Goal: Contribute content: Add original content to the website for others to see

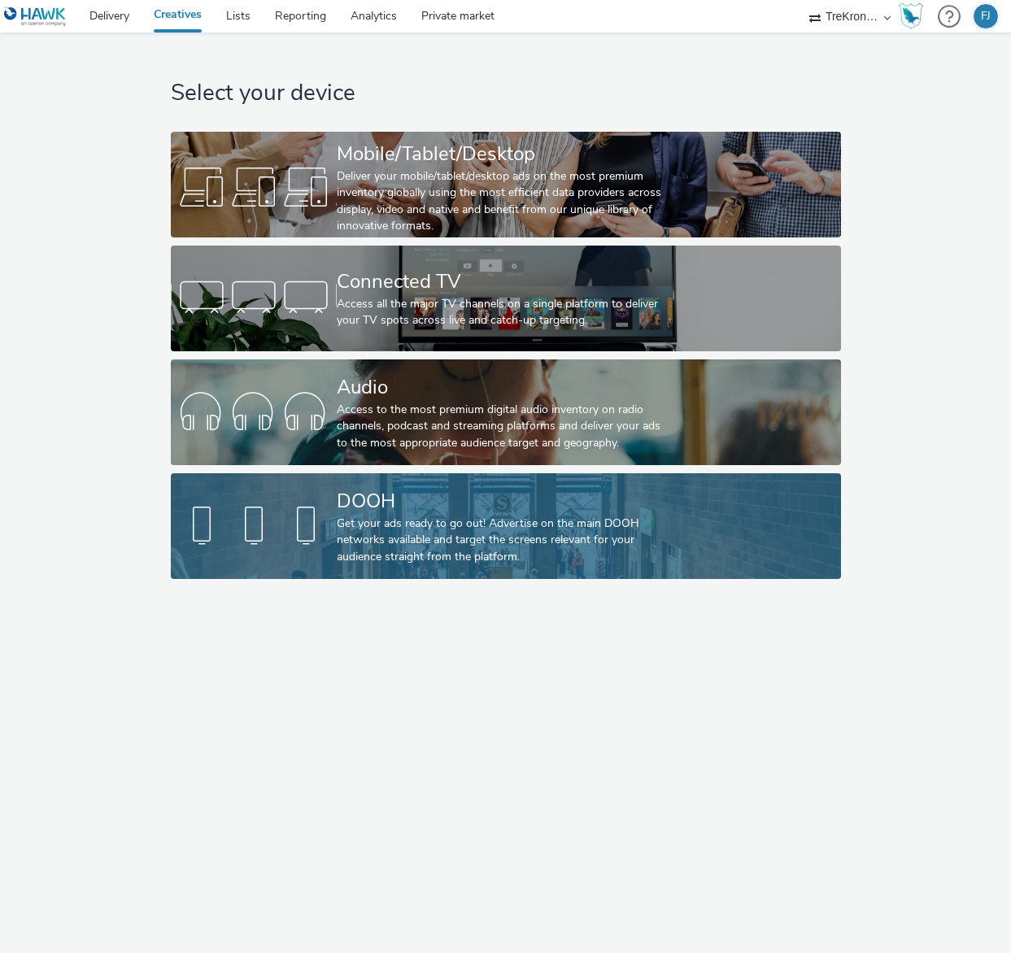
click at [372, 513] on div "DOOH" at bounding box center [503, 501] width 332 height 28
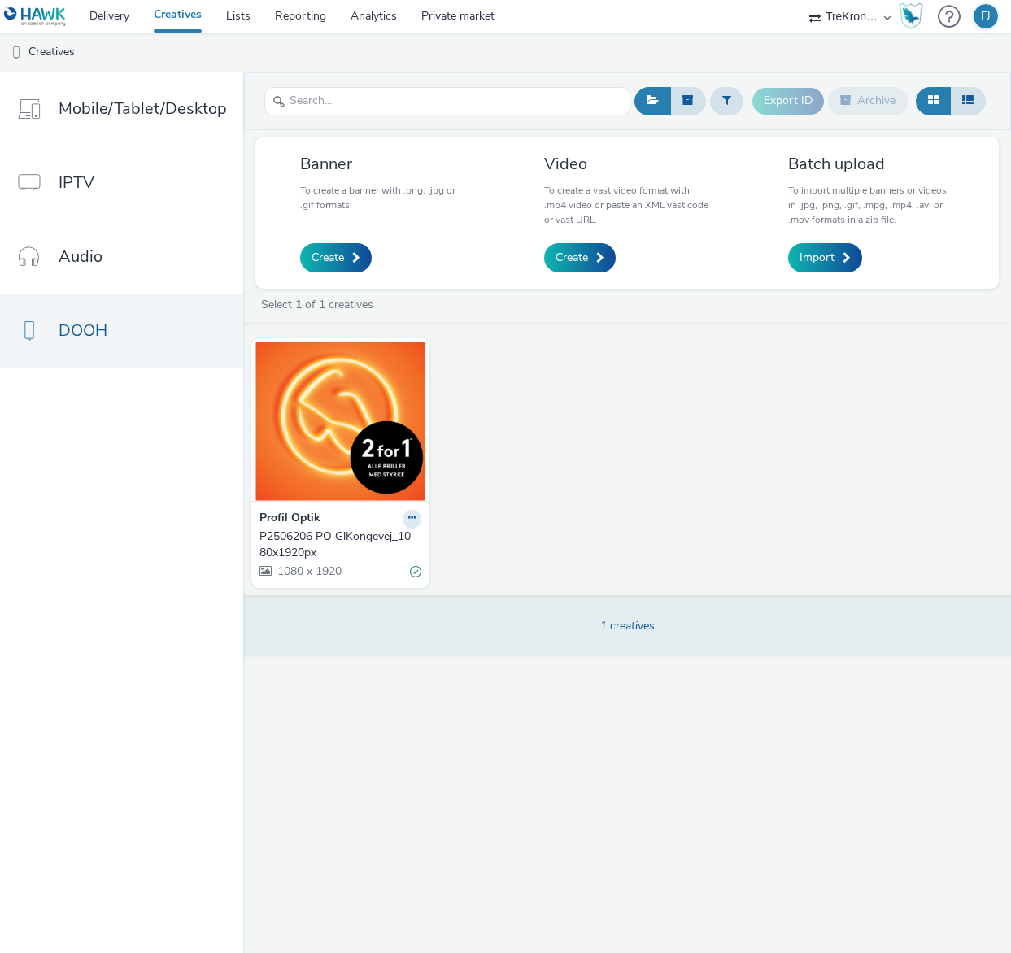
click at [595, 626] on div "1 creatives" at bounding box center [626, 624] width 779 height 59
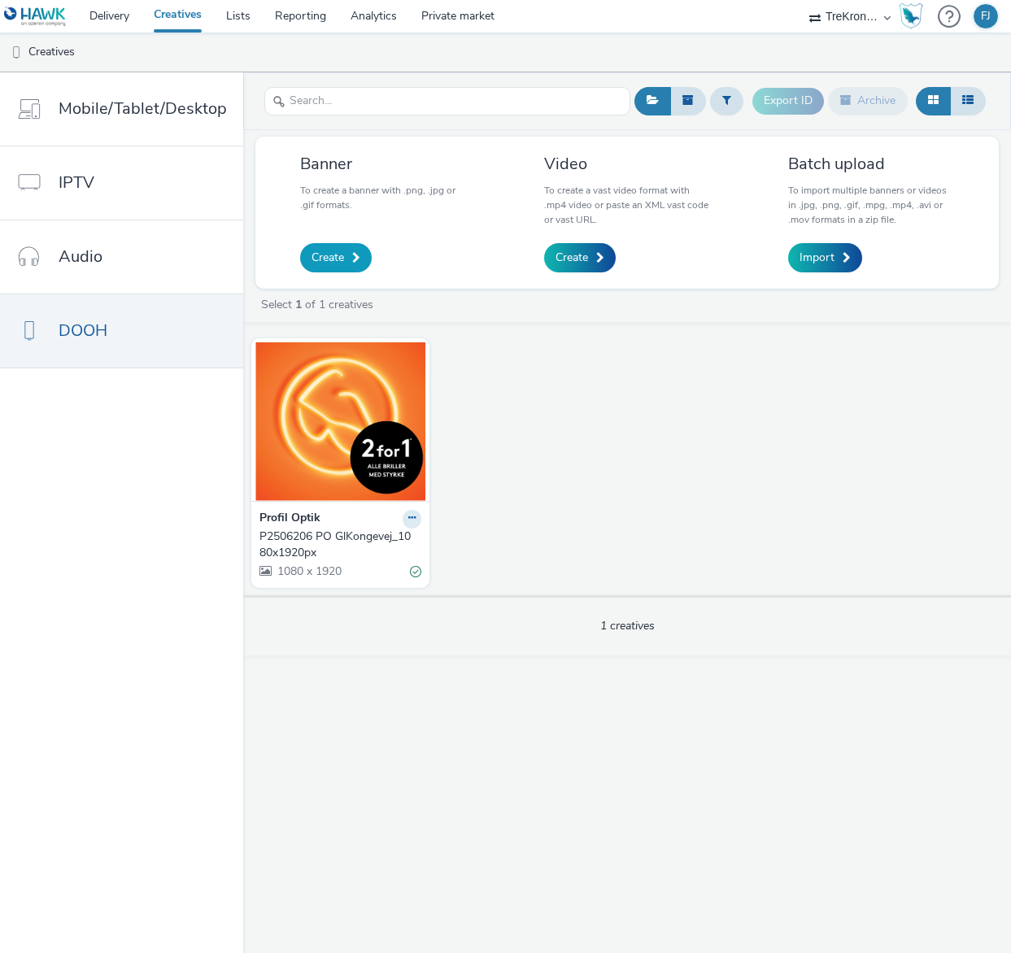
click at [331, 262] on span "Create" at bounding box center [327, 258] width 33 height 16
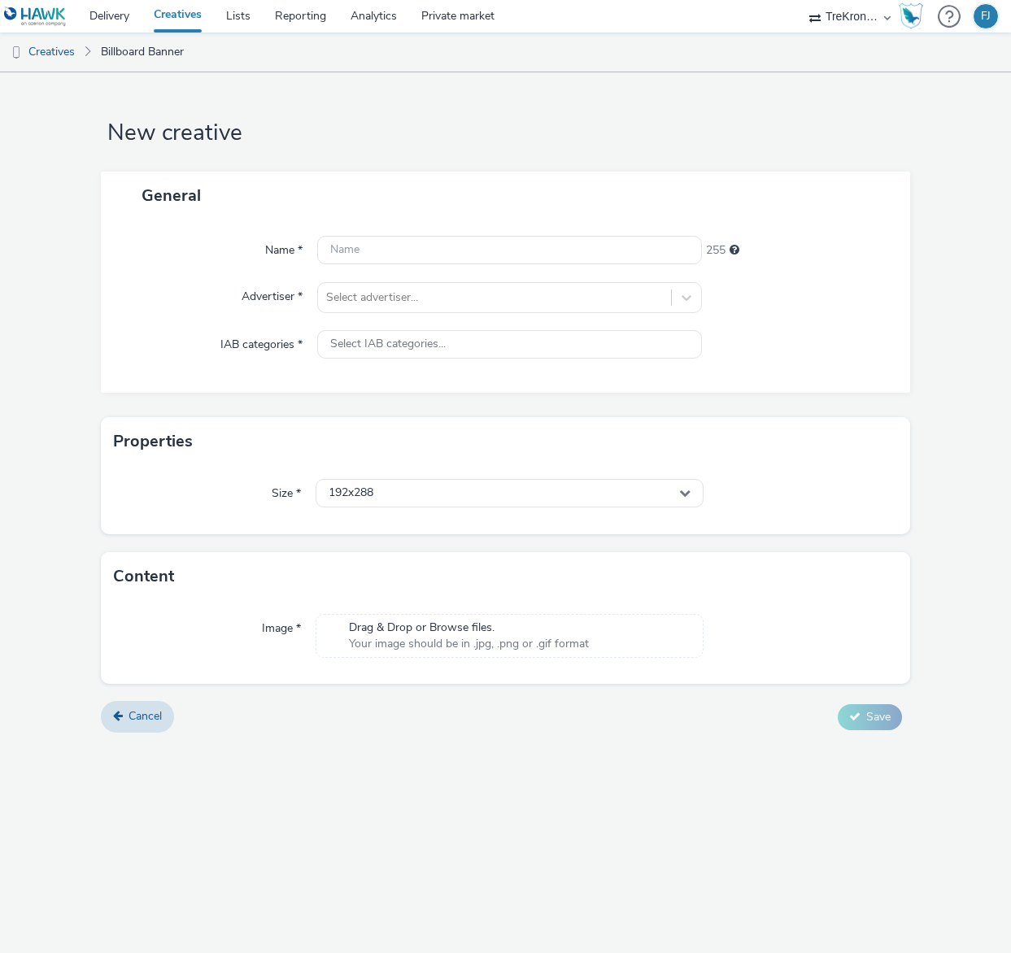
click at [467, 634] on span "Drag & Drop or Browse files." at bounding box center [469, 628] width 240 height 16
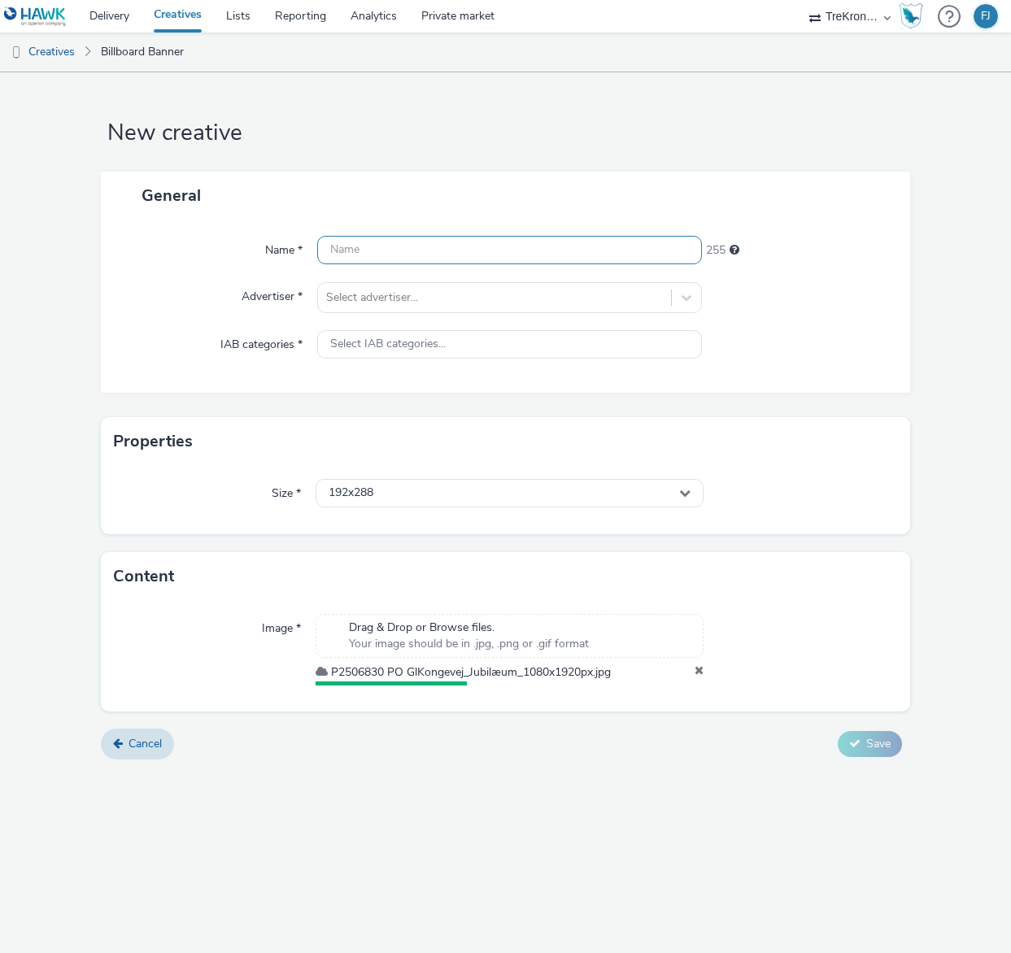
click at [377, 250] on input "text" at bounding box center [509, 250] width 384 height 28
type input "Gl. Kongevej 2"
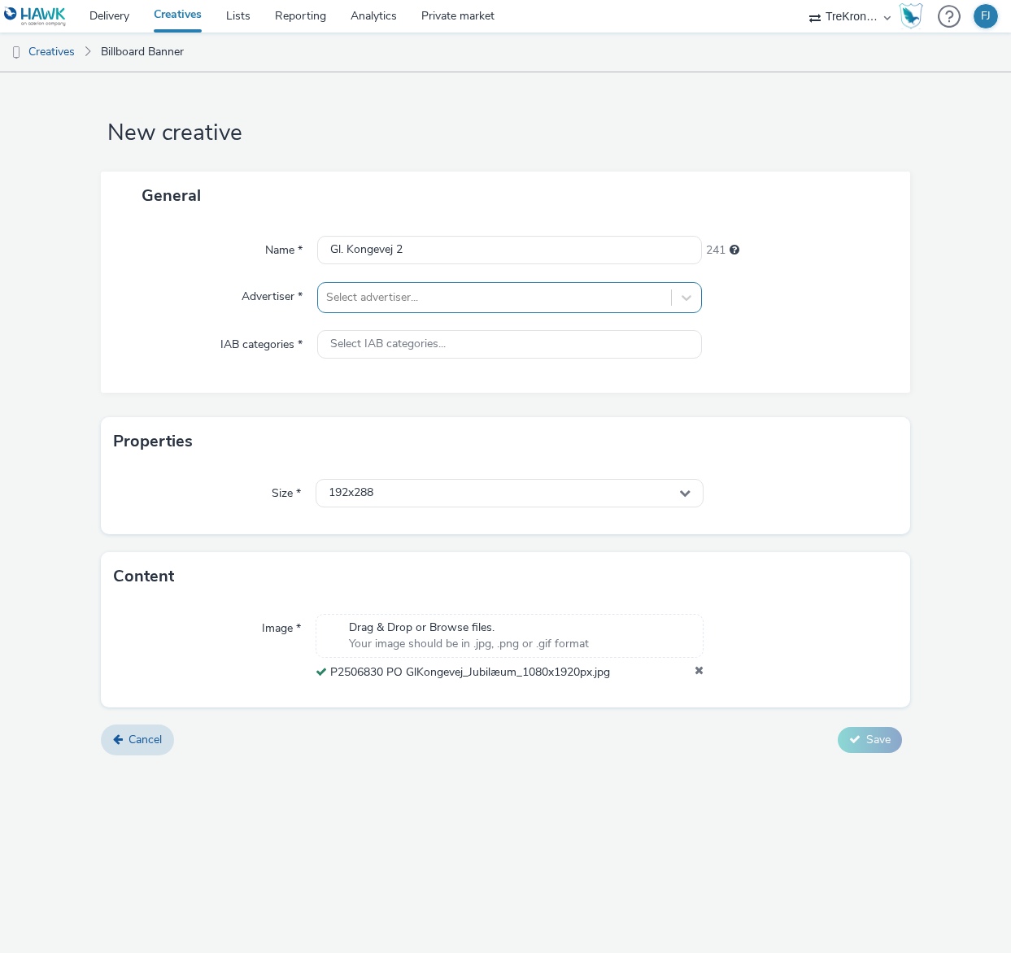
click at [373, 304] on div at bounding box center [494, 298] width 336 height 20
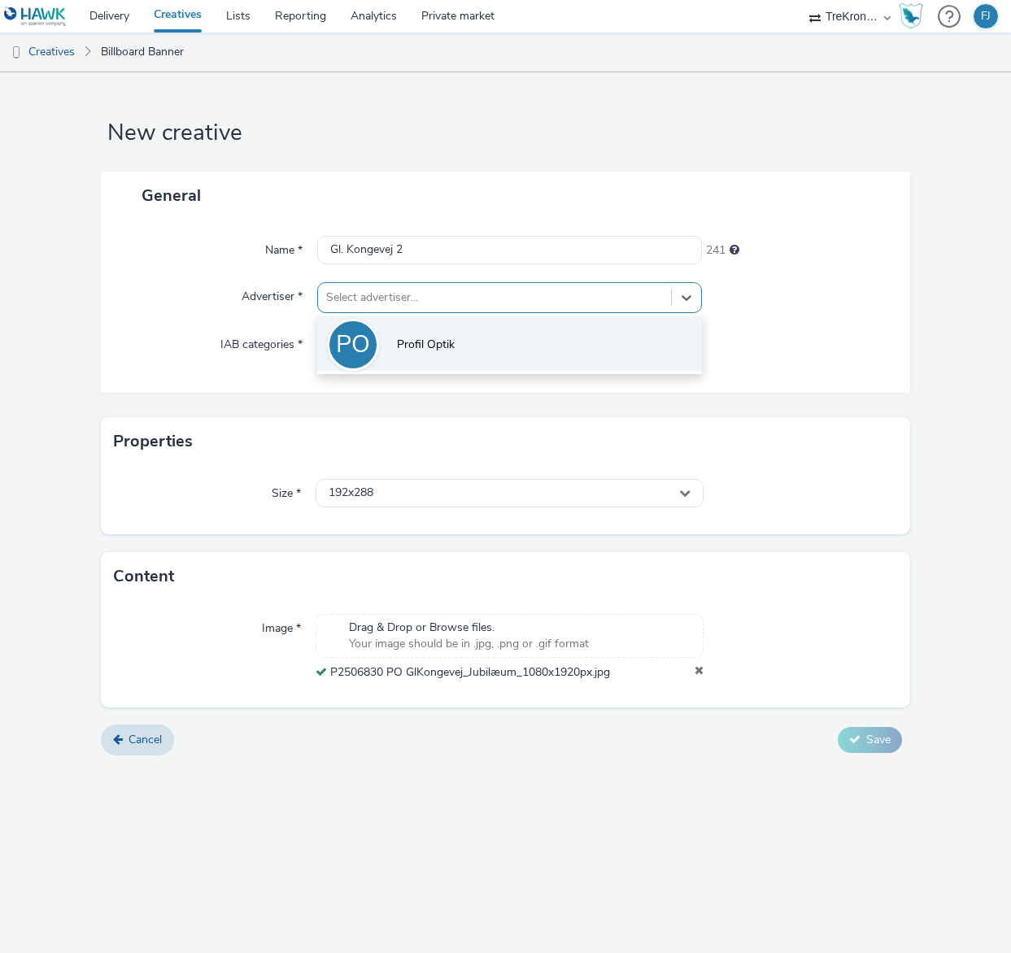
click at [390, 342] on li "PO Profil Optik" at bounding box center [509, 343] width 384 height 54
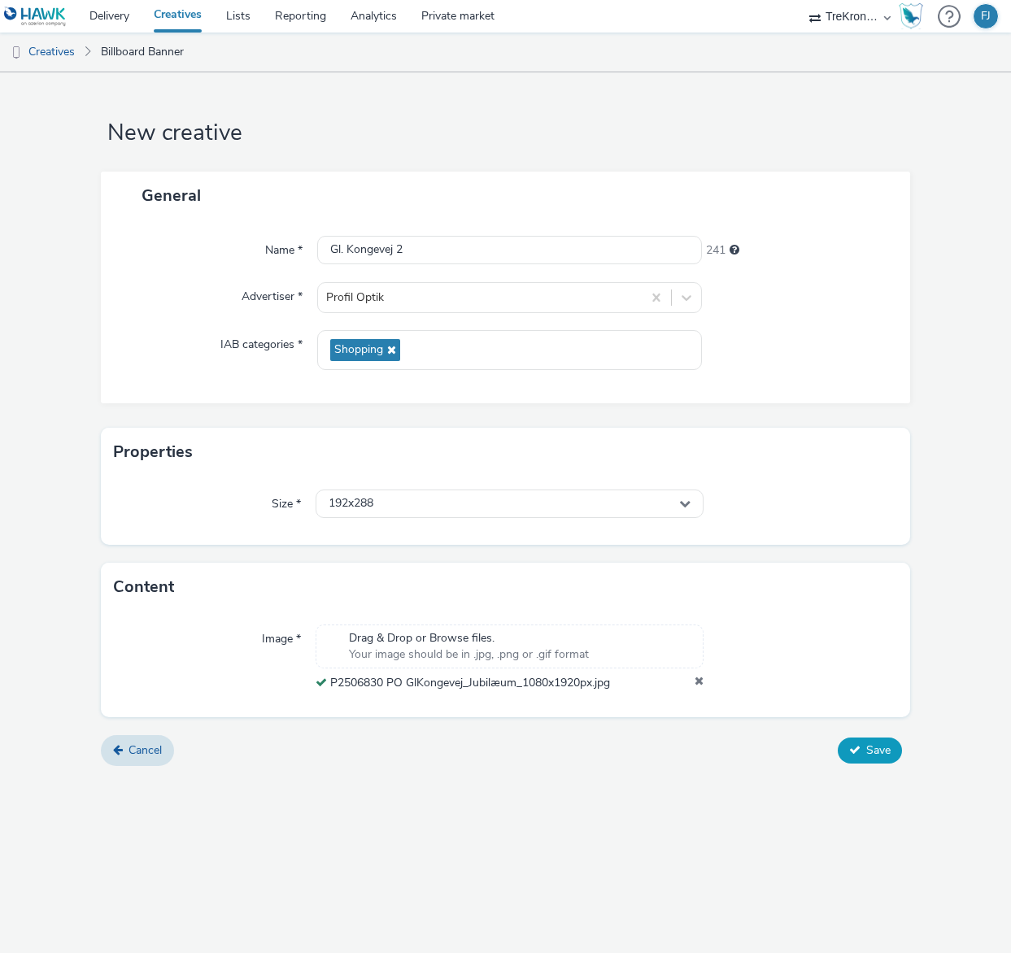
click at [869, 757] on span "Save" at bounding box center [878, 750] width 24 height 15
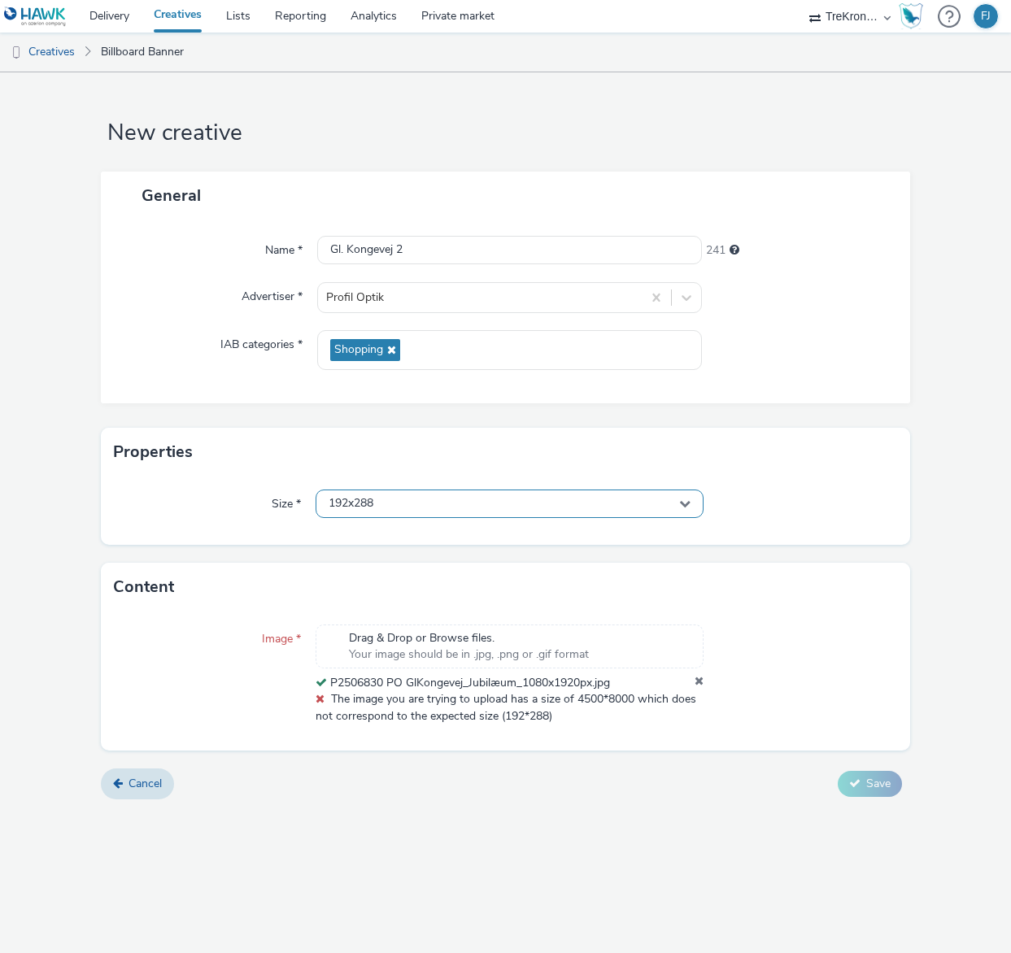
click at [620, 507] on div "192x288" at bounding box center [509, 504] width 387 height 28
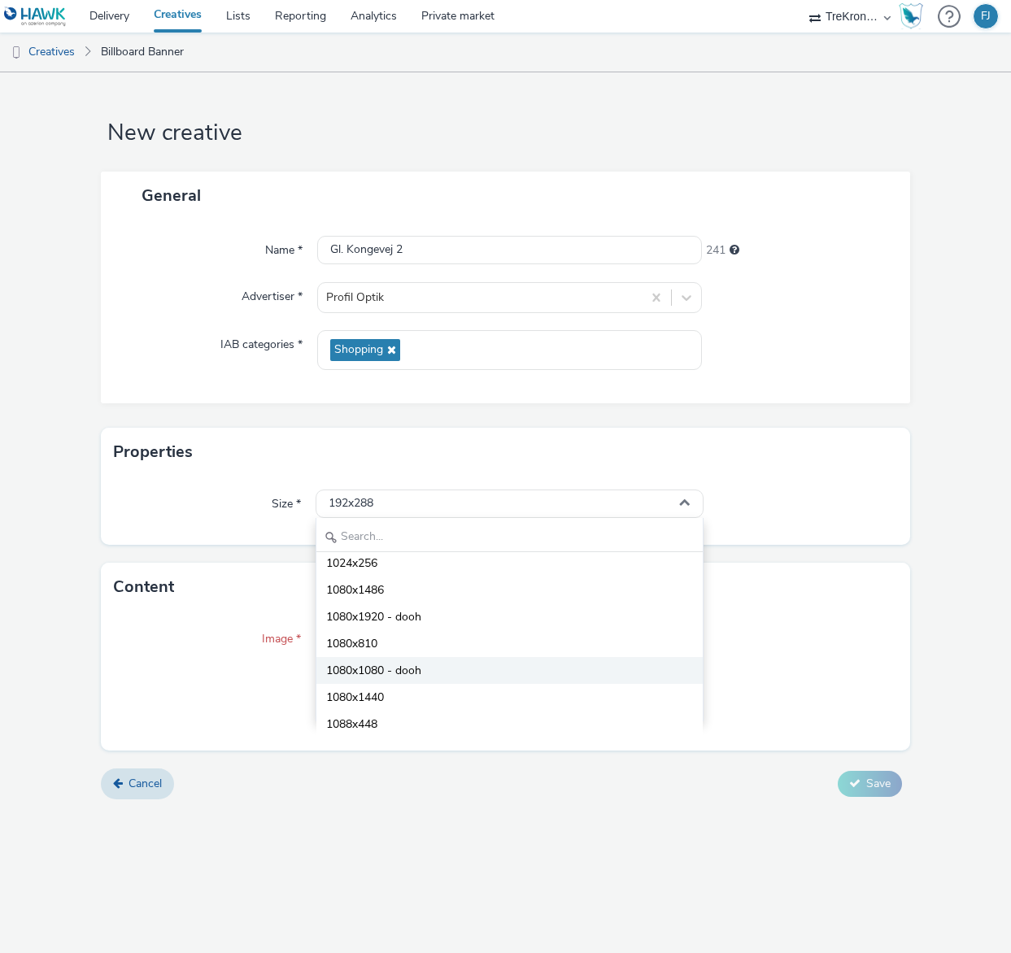
scroll to position [3706, 0]
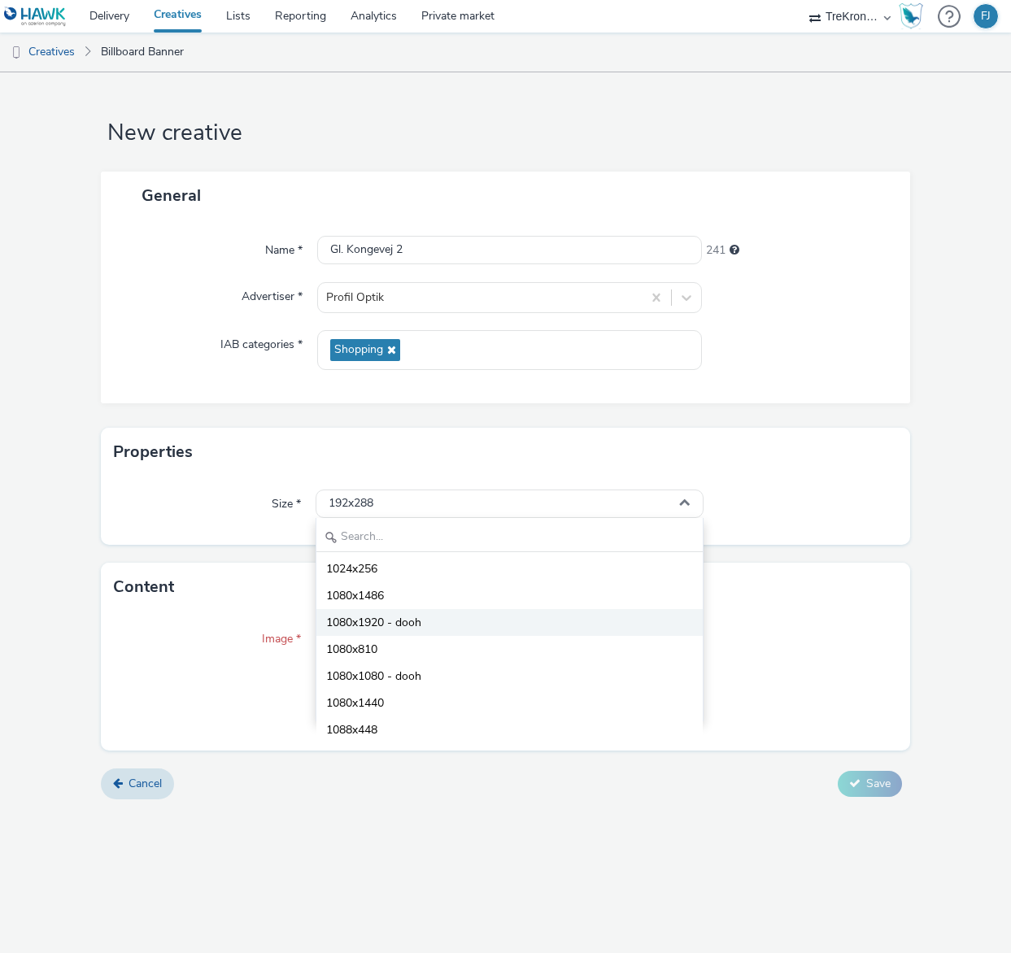
click at [450, 627] on li "1080x1920 - dooh" at bounding box center [509, 622] width 386 height 27
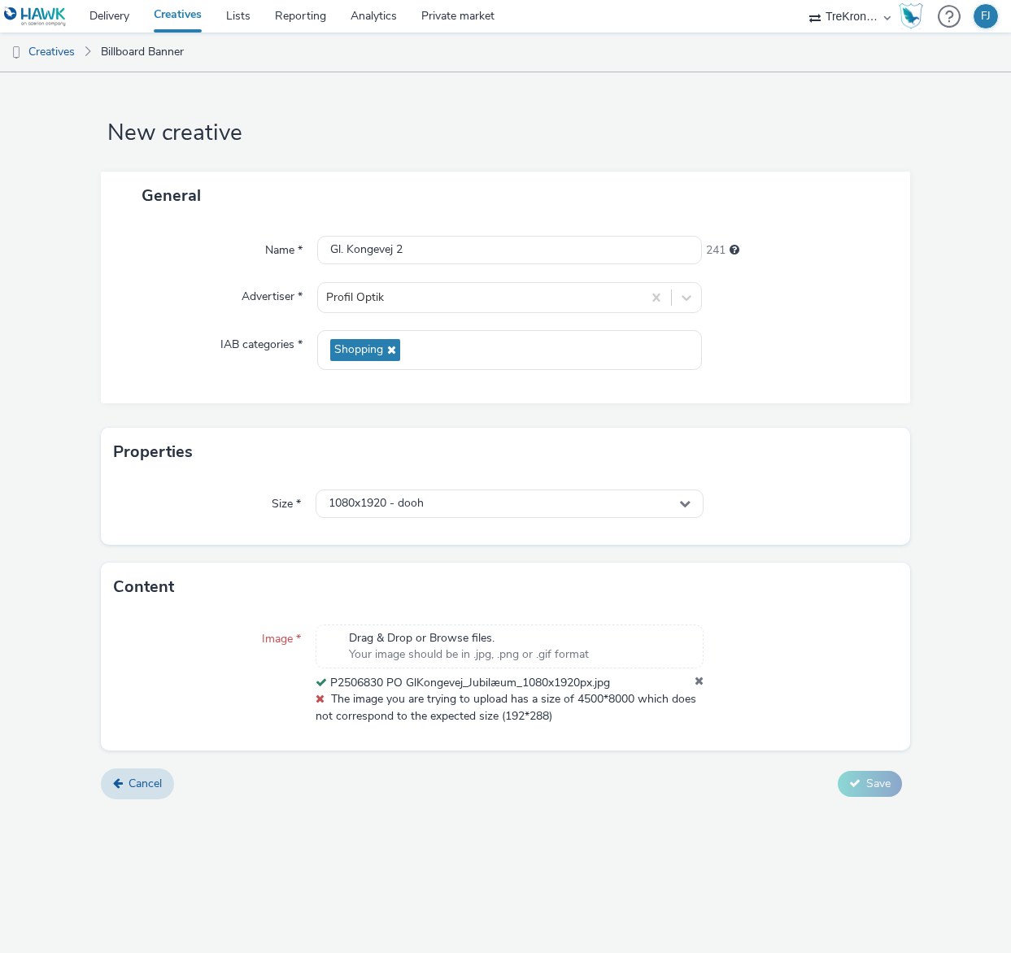
click at [792, 822] on div "New creative General Name * Gl. Kongevej 2 241 Advertiser * Profil Optik IAB ca…" at bounding box center [505, 512] width 1011 height 881
click at [865, 766] on form "New creative General Name * Gl. Kongevej 2 241 Advertiser * Profil Optik IAB ca…" at bounding box center [505, 441] width 1011 height 739
click at [699, 679] on icon at bounding box center [699, 683] width 9 height 16
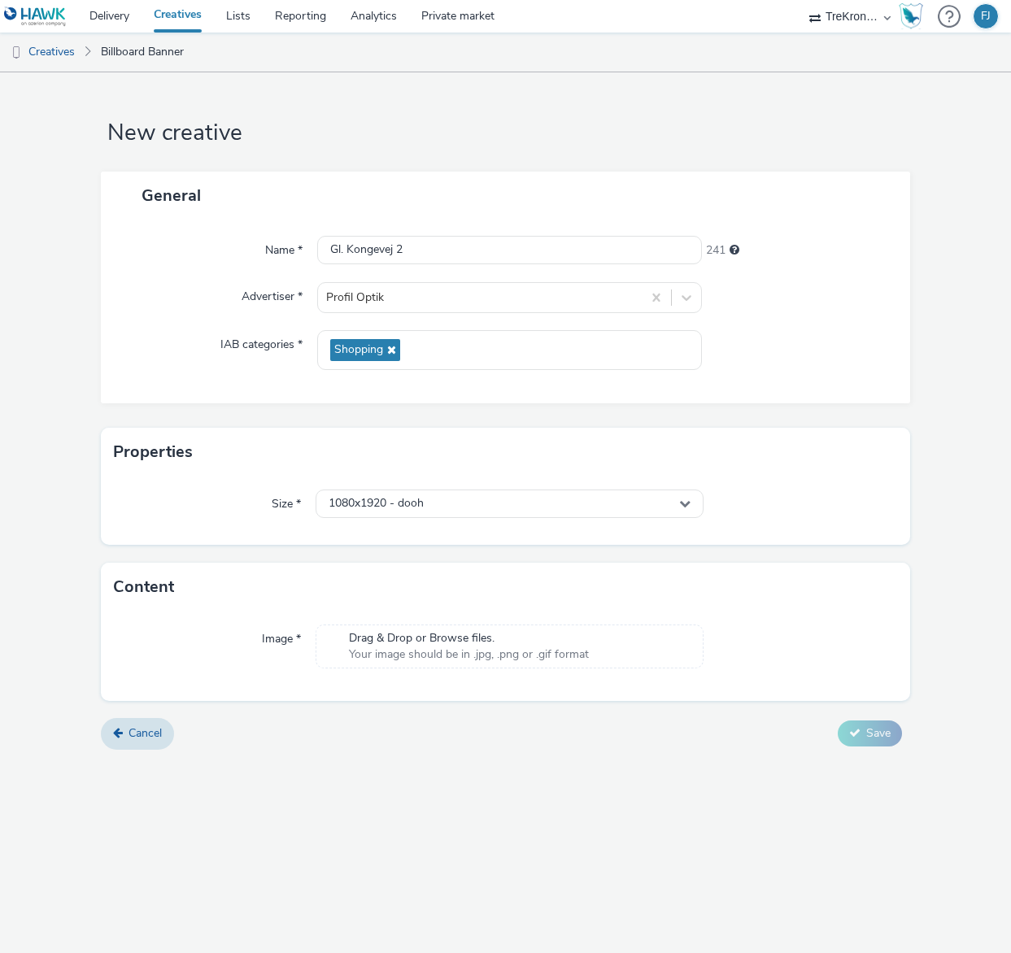
click at [459, 640] on span "Drag & Drop or Browse files." at bounding box center [469, 638] width 240 height 16
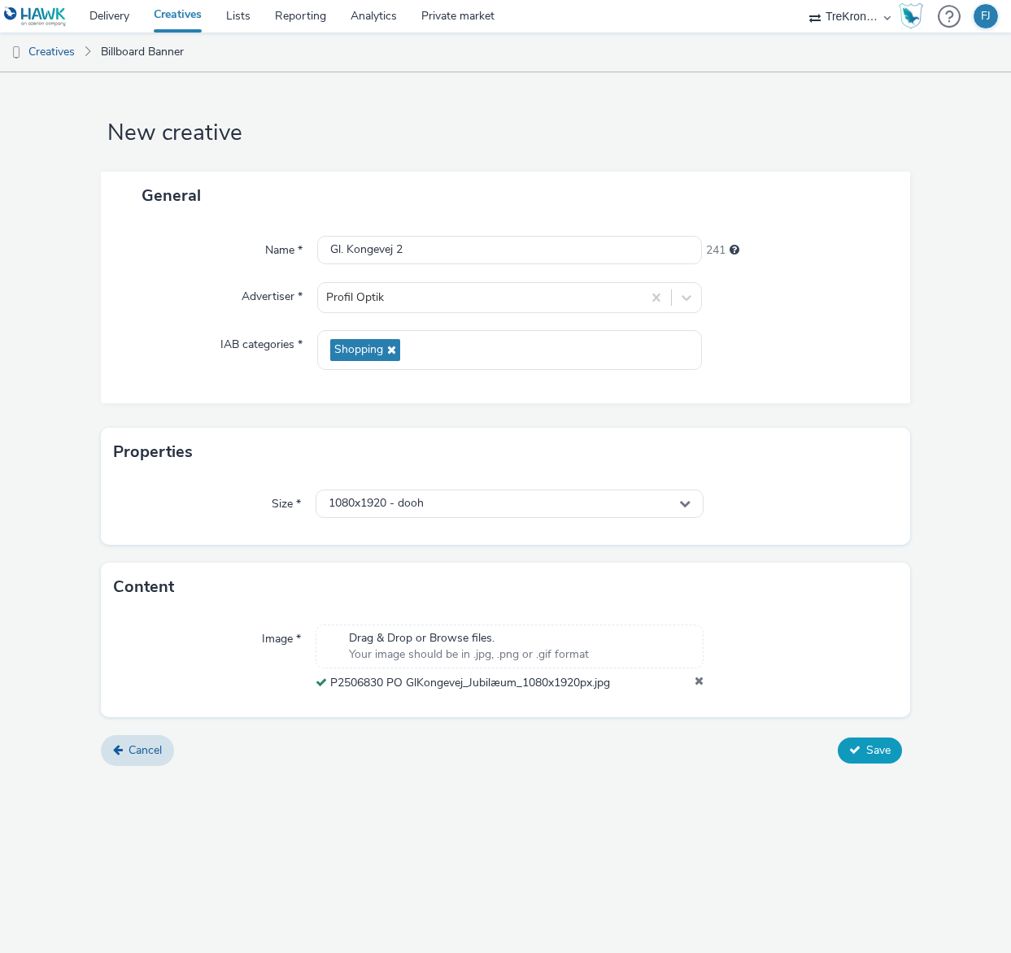
click at [869, 754] on span "Save" at bounding box center [878, 750] width 24 height 15
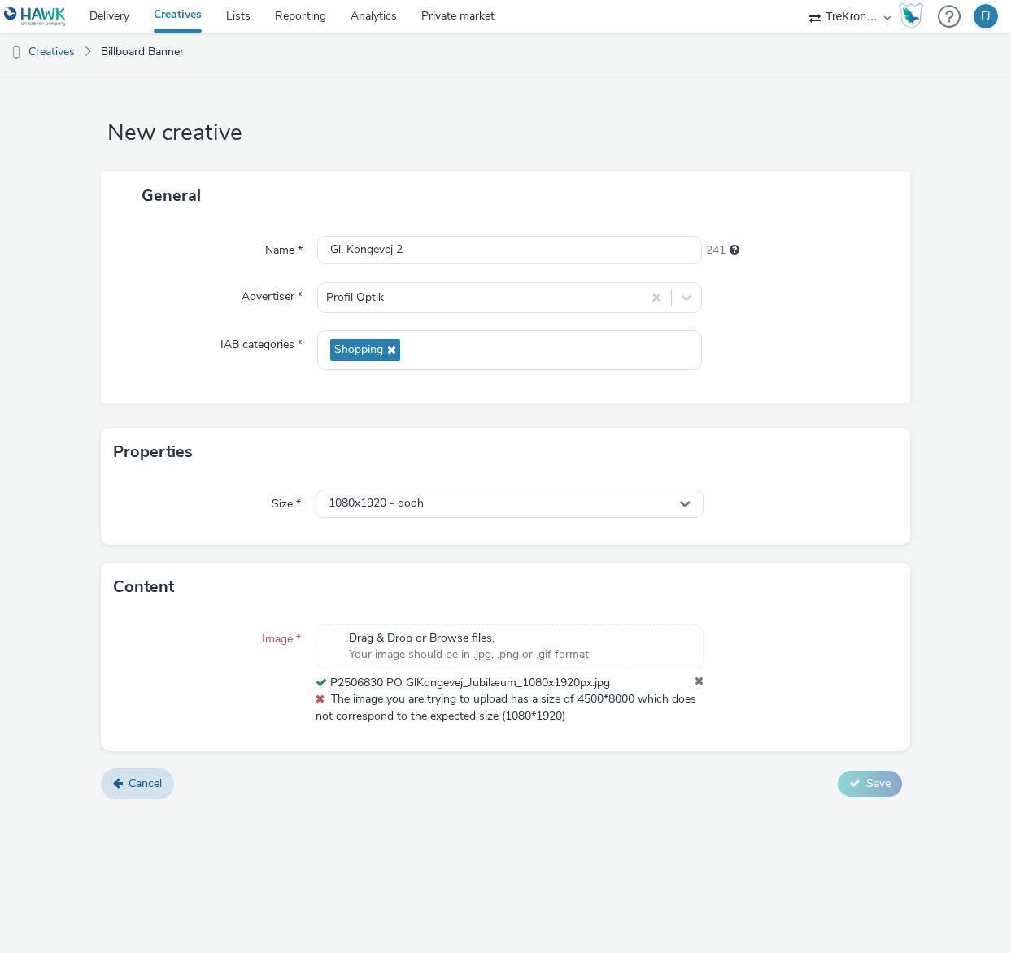
click at [699, 681] on icon at bounding box center [699, 683] width 9 height 16
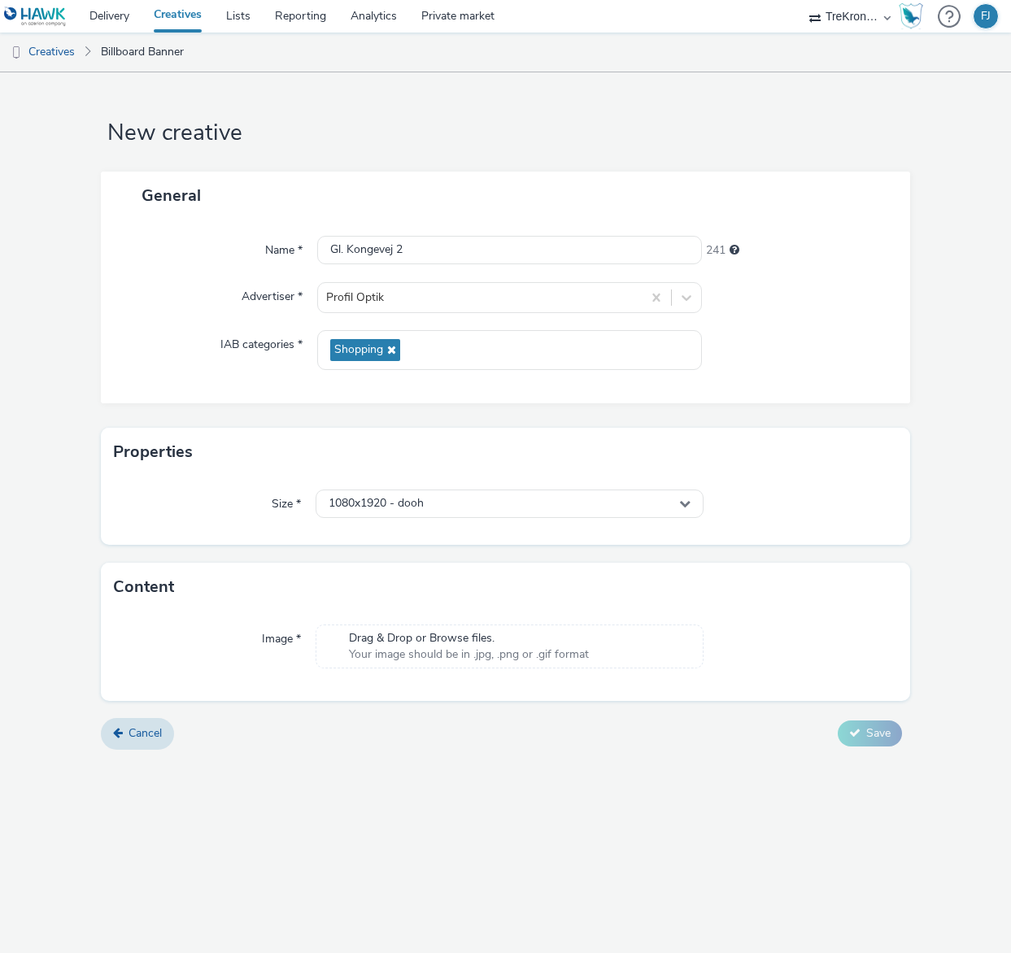
click at [551, 643] on span "Drag & Drop or Browse files." at bounding box center [469, 638] width 240 height 16
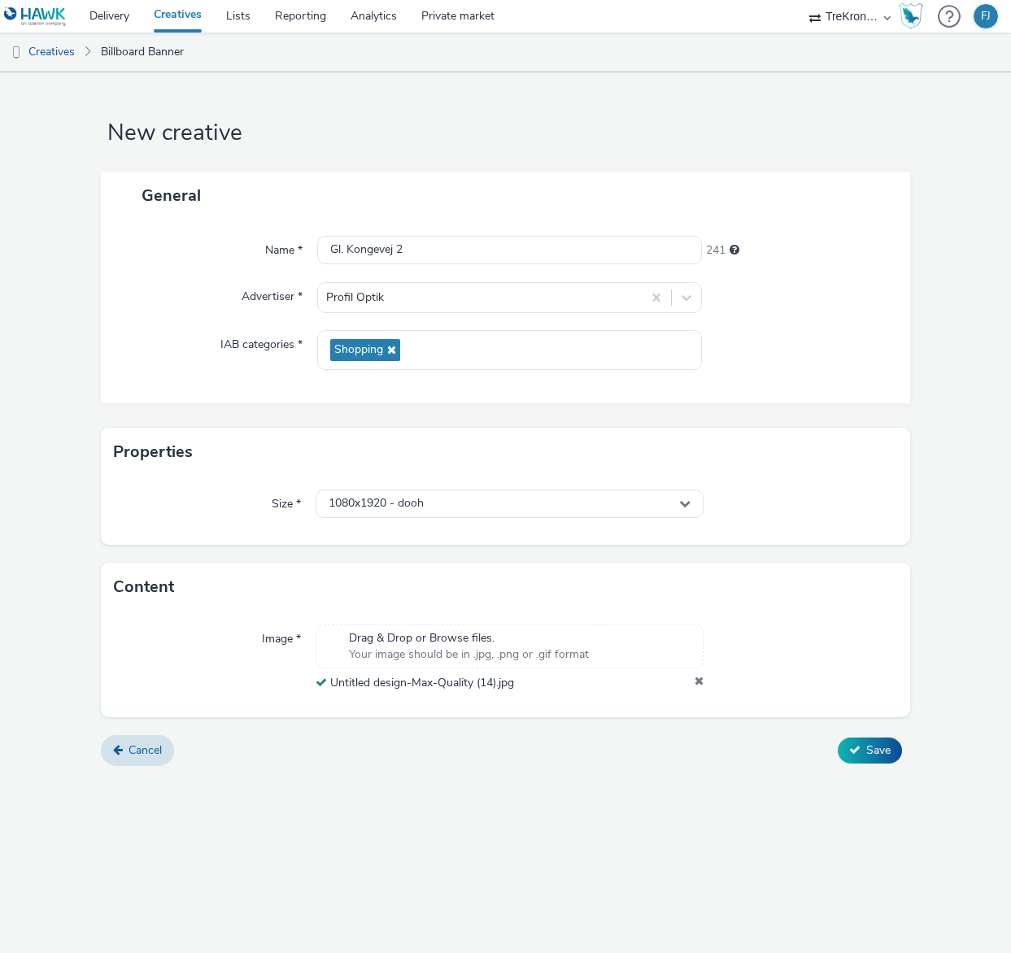
click at [699, 680] on icon at bounding box center [699, 683] width 9 height 16
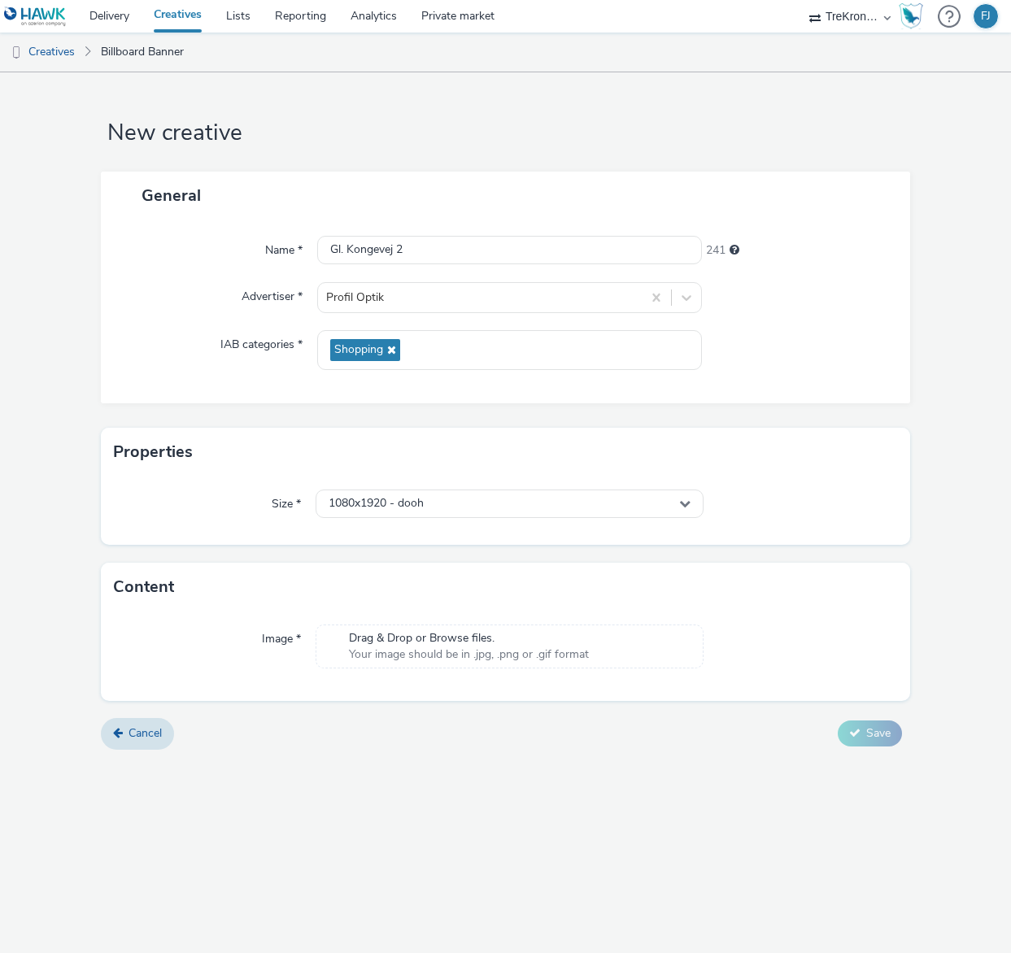
click at [542, 640] on span "Drag & Drop or Browse files." at bounding box center [469, 638] width 240 height 16
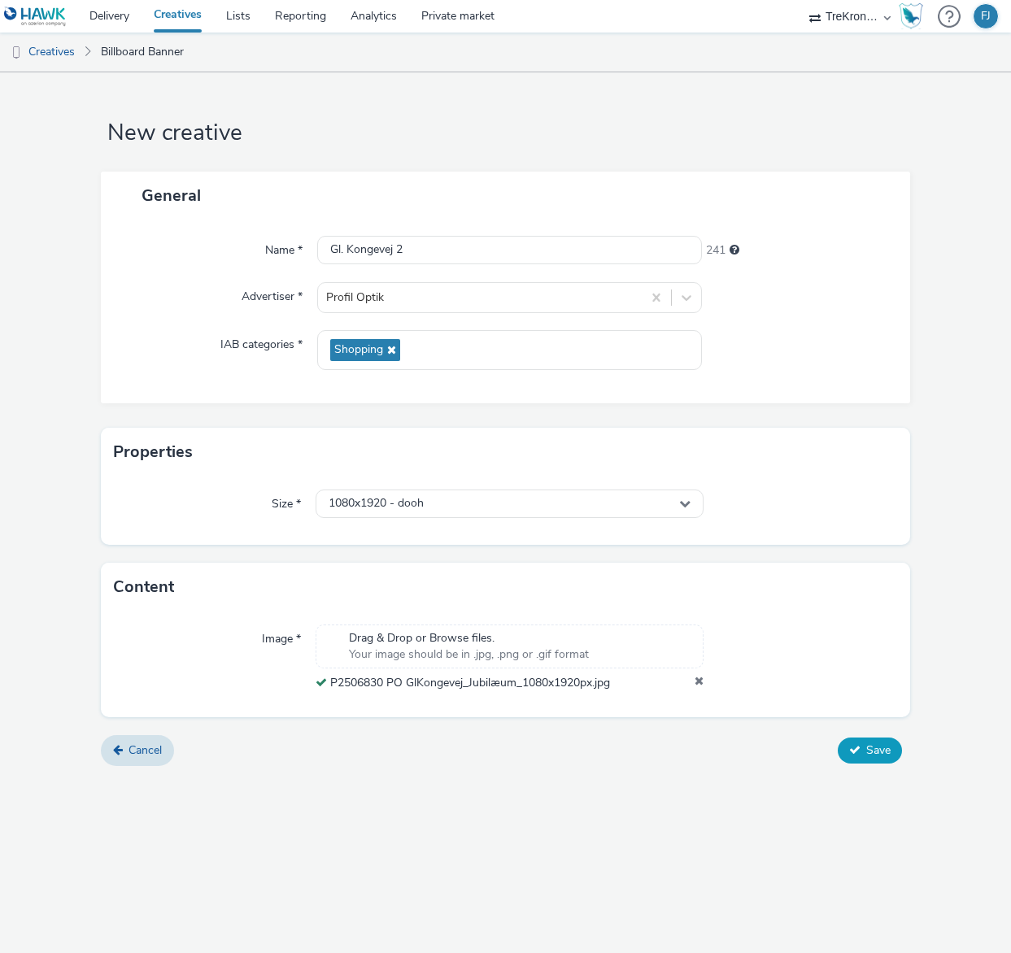
click at [874, 755] on span "Save" at bounding box center [878, 750] width 24 height 15
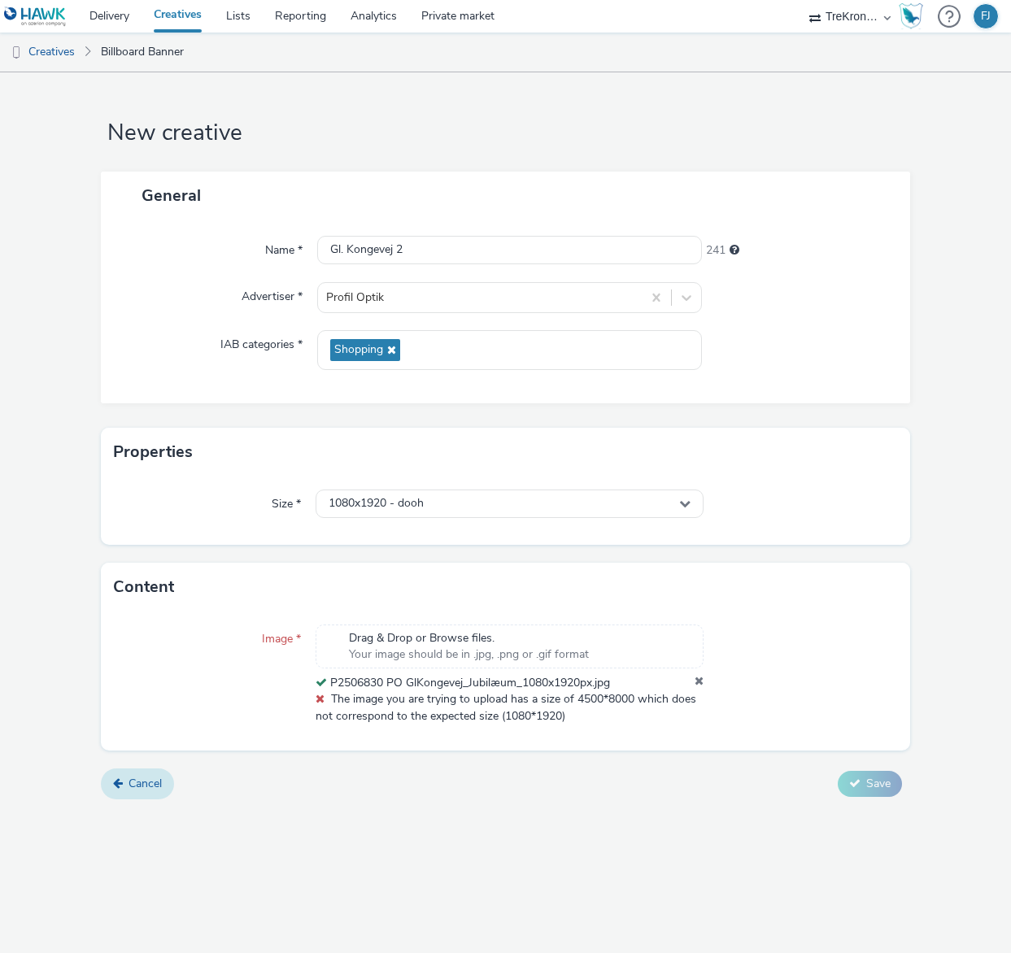
click at [117, 789] on link "Cancel" at bounding box center [137, 784] width 73 height 31
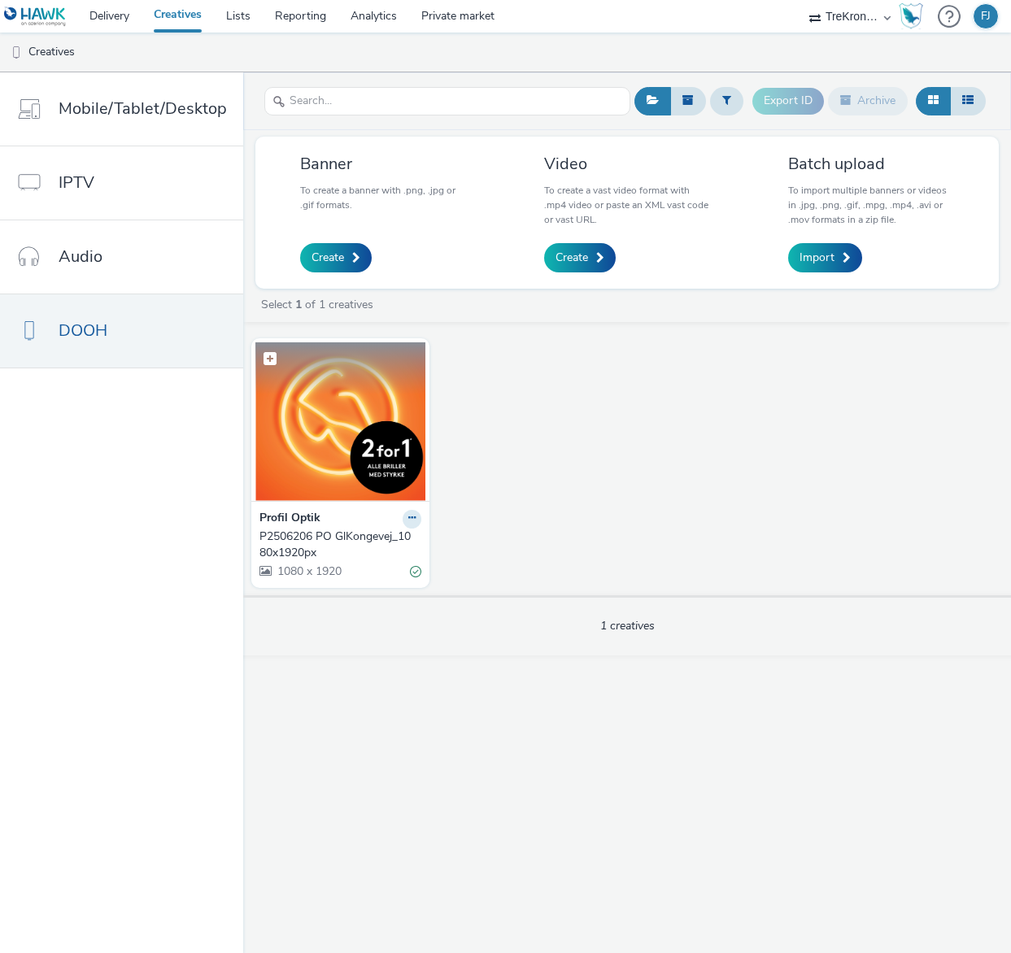
click at [321, 427] on img at bounding box center [340, 421] width 170 height 159
click at [352, 257] on span at bounding box center [356, 257] width 8 height 11
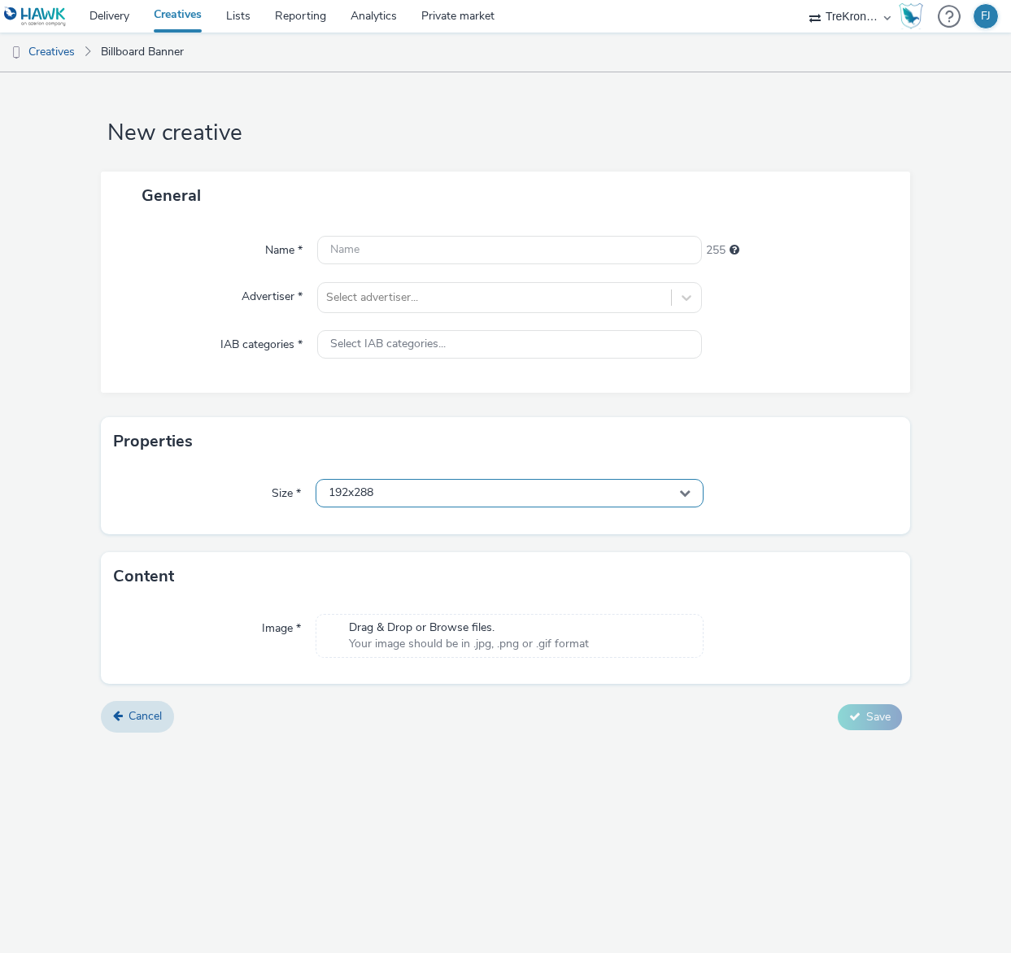
click at [611, 492] on div "192x288" at bounding box center [509, 493] width 387 height 28
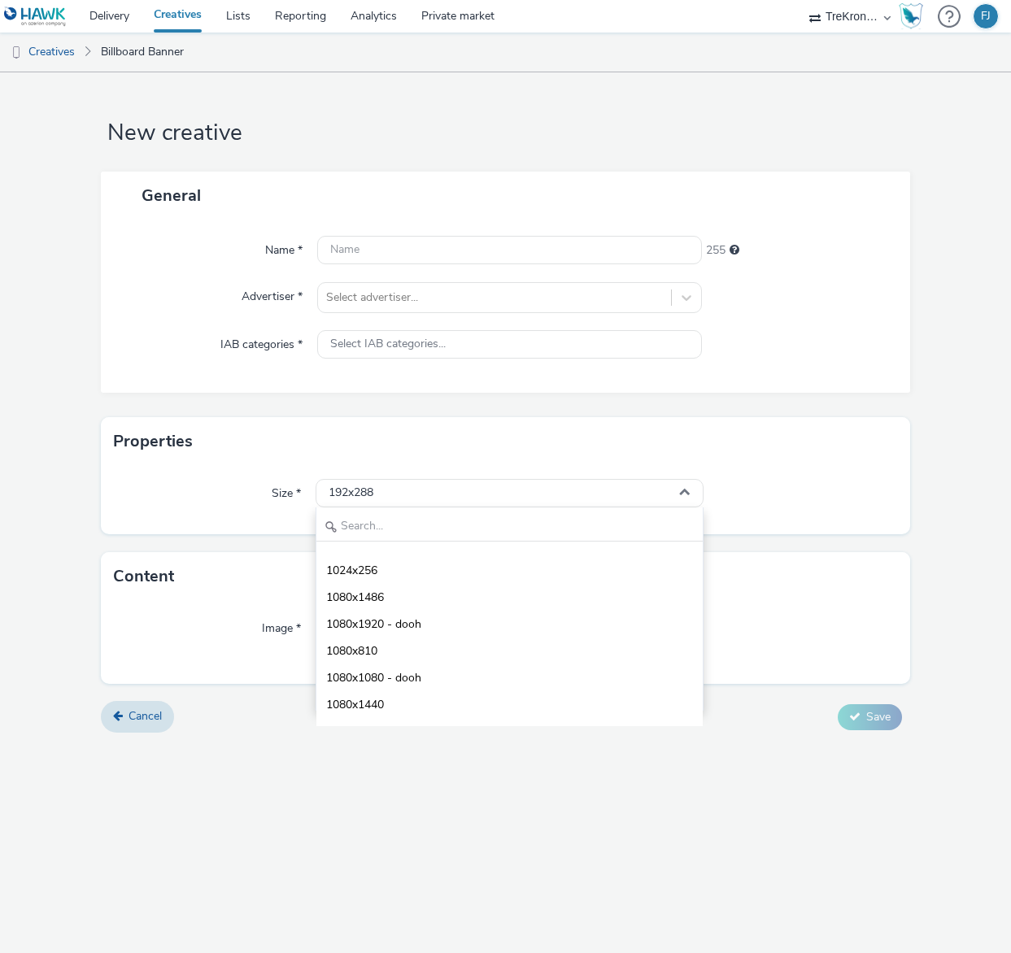
scroll to position [3702, 0]
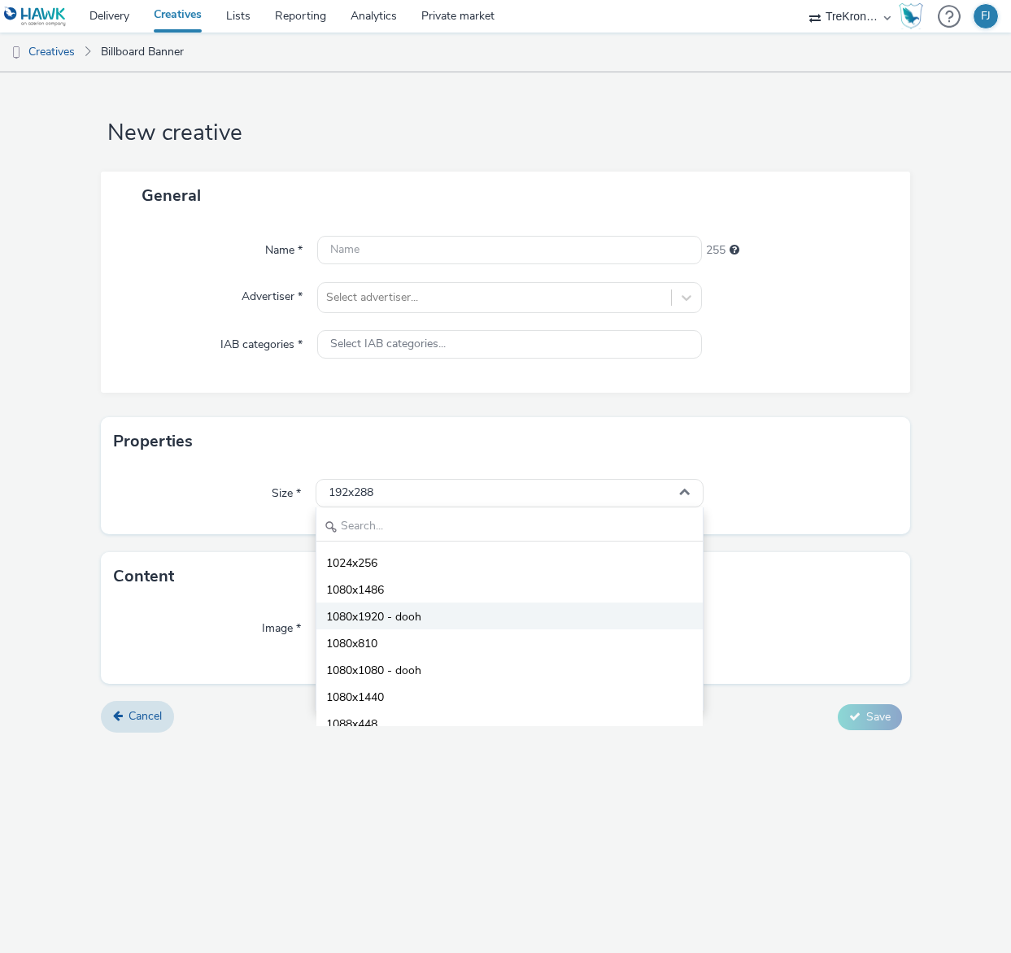
click at [479, 608] on li "1080x1920 - dooh" at bounding box center [509, 616] width 386 height 27
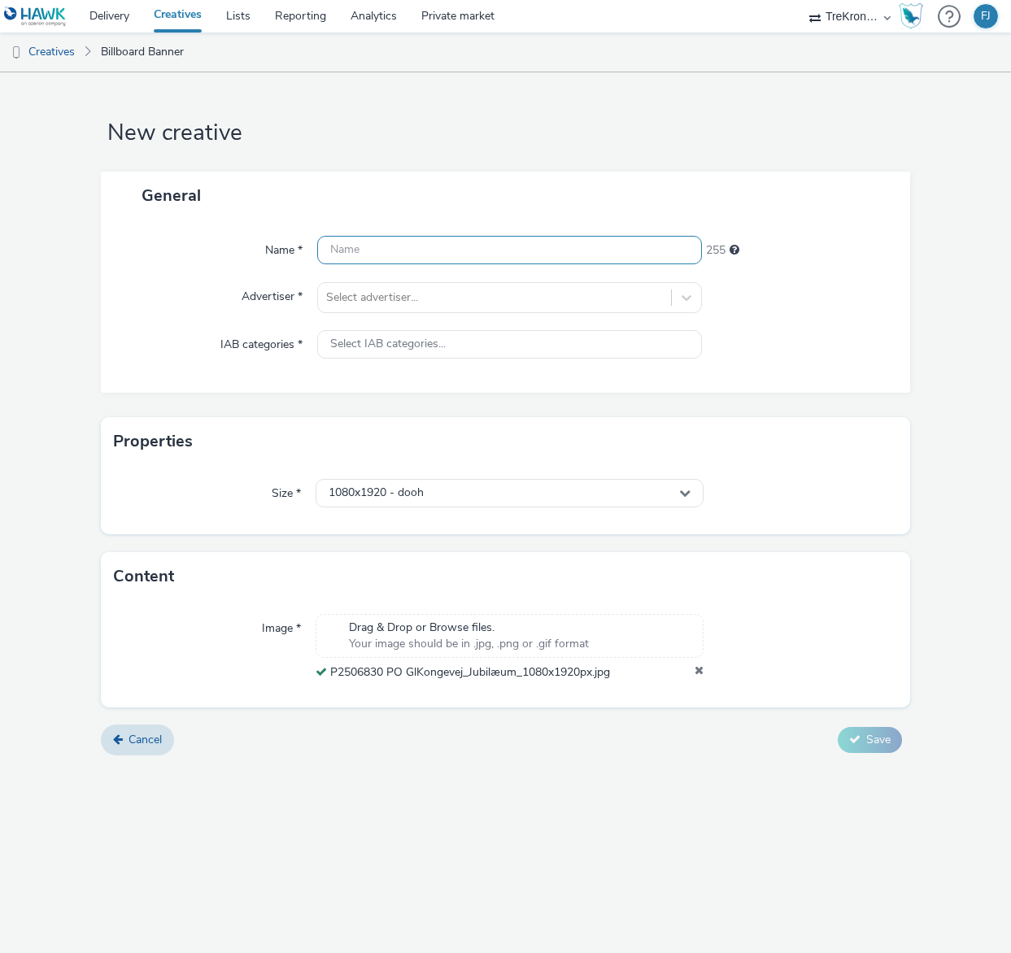
click at [512, 256] on input "text" at bounding box center [509, 250] width 384 height 28
type input "P"
type input "GL. [STREET_ADDRESS]"
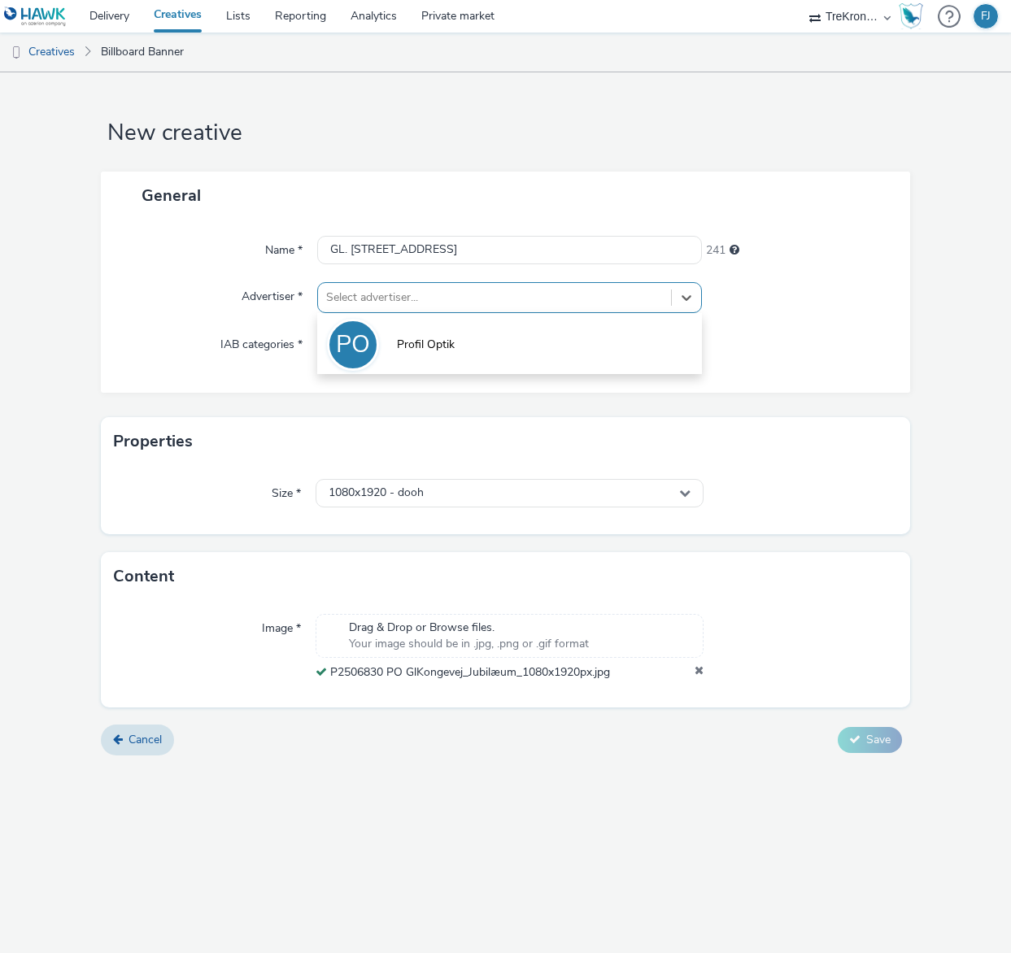
click at [476, 296] on div at bounding box center [494, 298] width 336 height 20
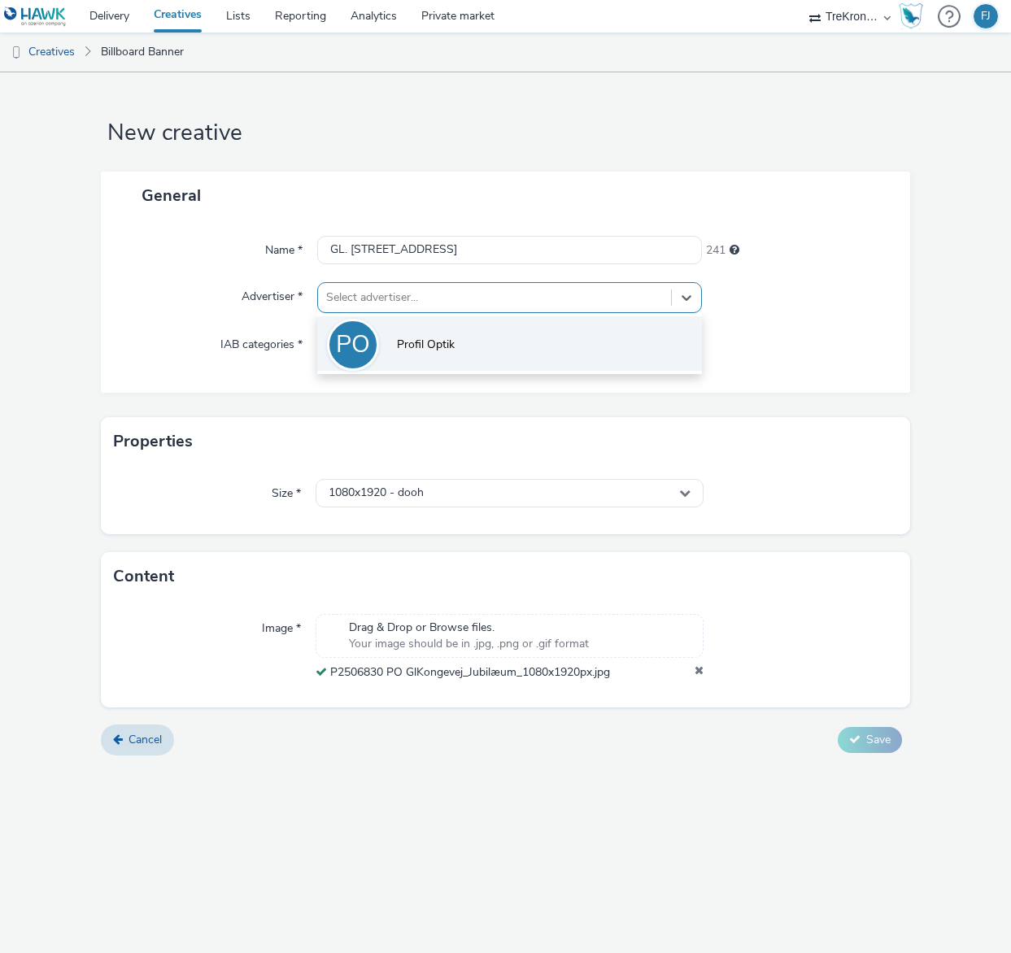
click at [445, 346] on span "Profil Optik" at bounding box center [426, 345] width 58 height 16
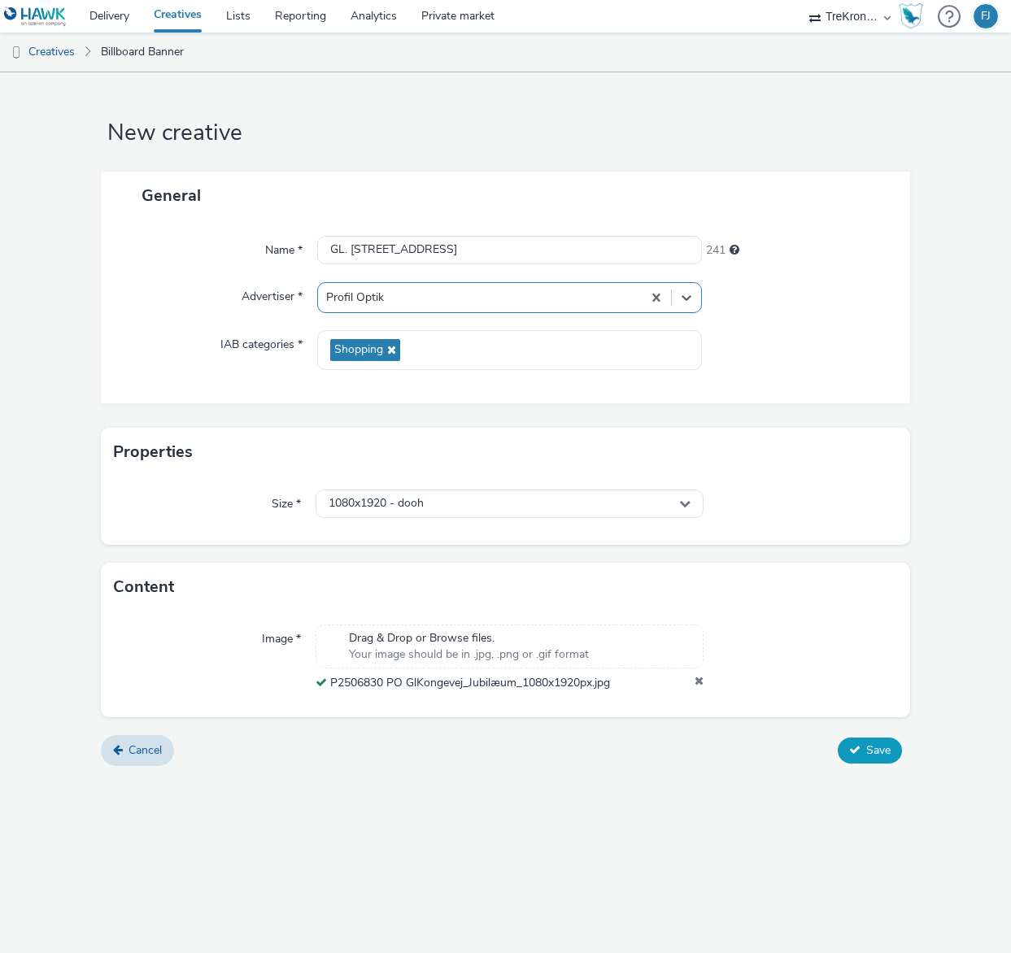
click at [863, 750] on button "Save" at bounding box center [870, 751] width 64 height 26
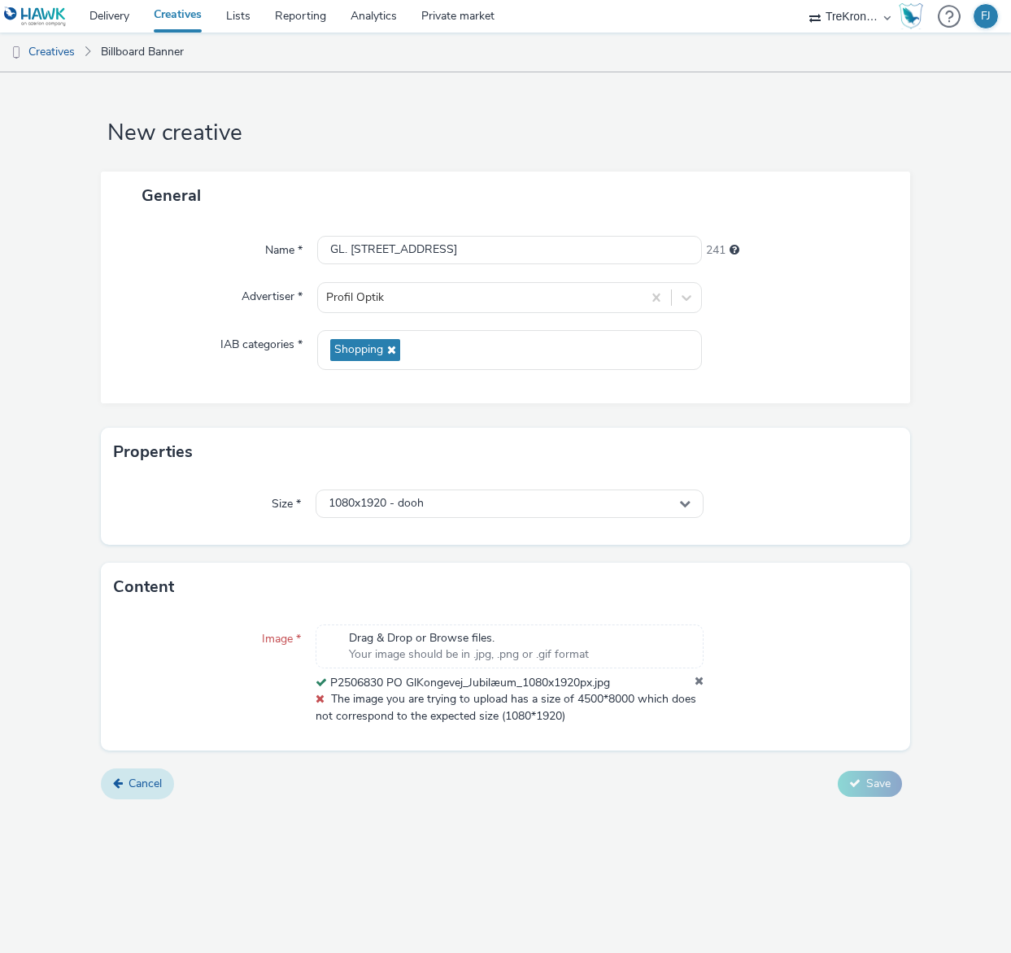
click at [134, 782] on span "Cancel" at bounding box center [145, 783] width 33 height 15
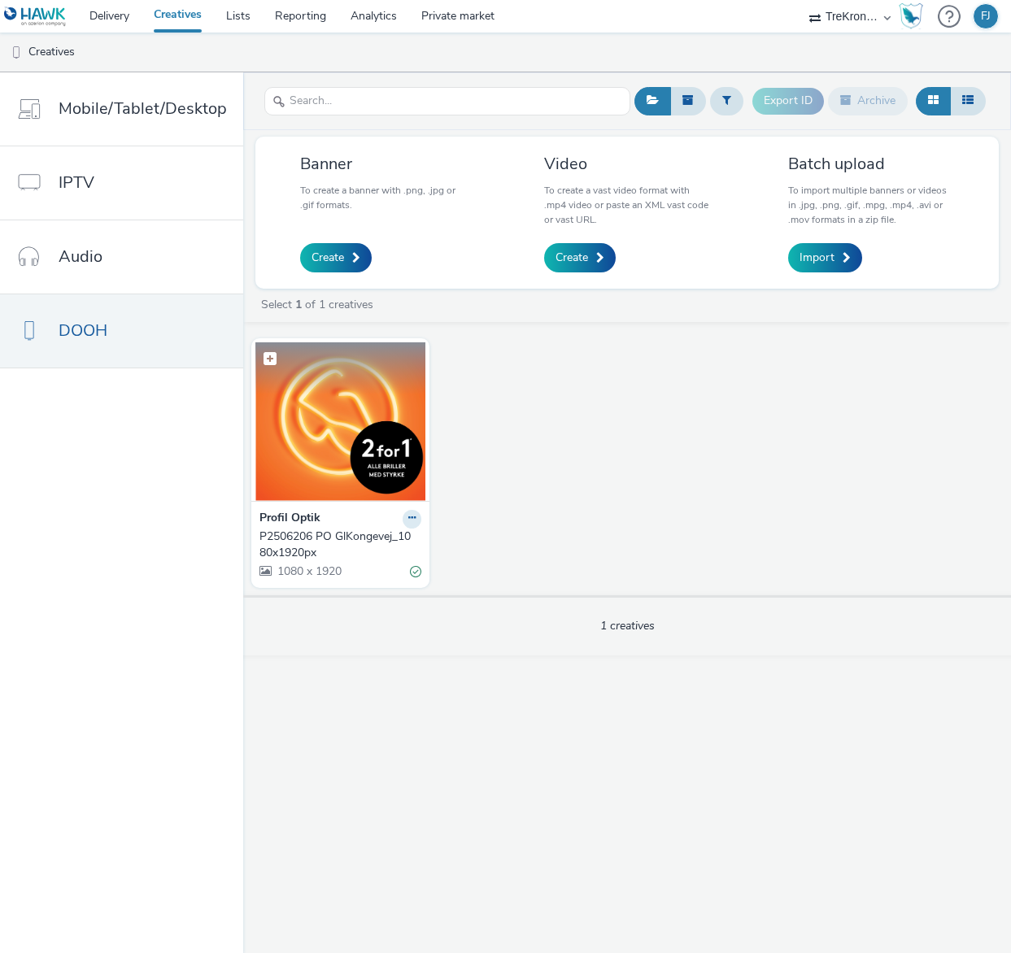
click at [329, 413] on img at bounding box center [340, 421] width 170 height 159
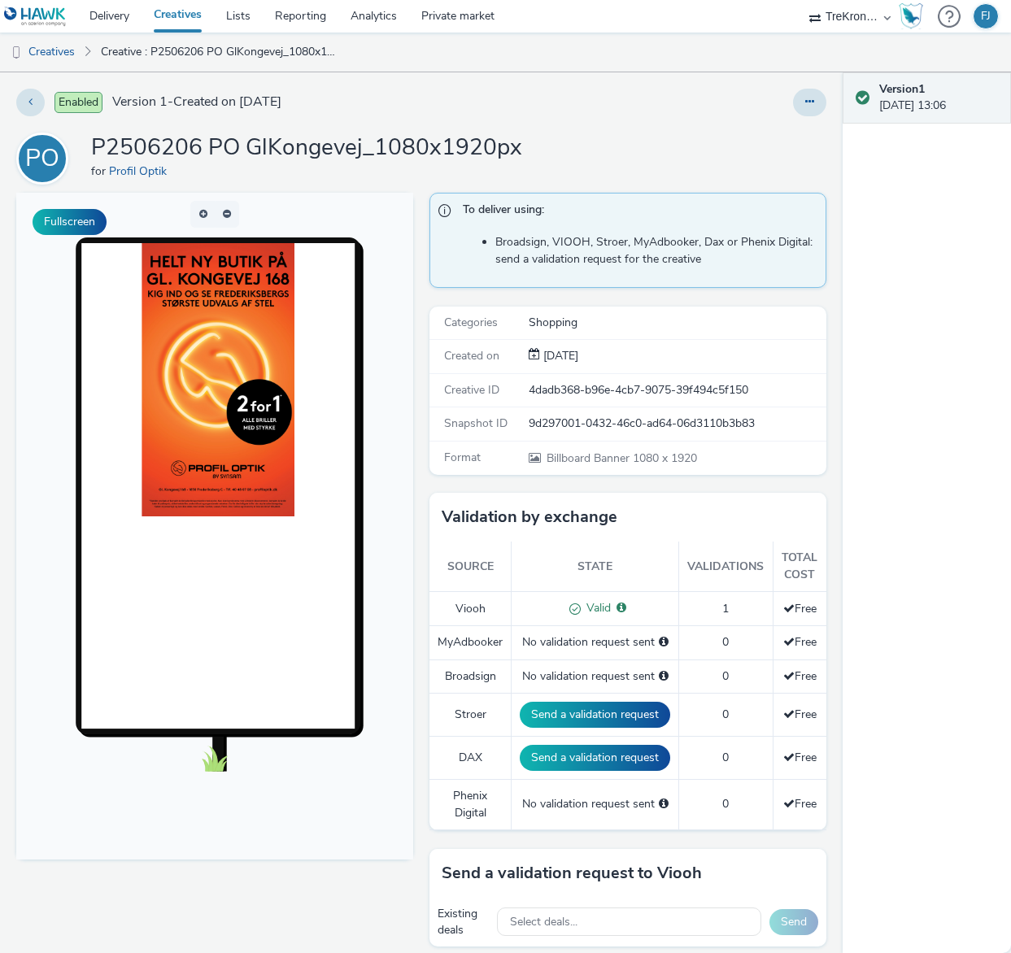
click at [211, 376] on img at bounding box center [218, 379] width 153 height 273
click at [30, 103] on icon at bounding box center [30, 101] width 4 height 11
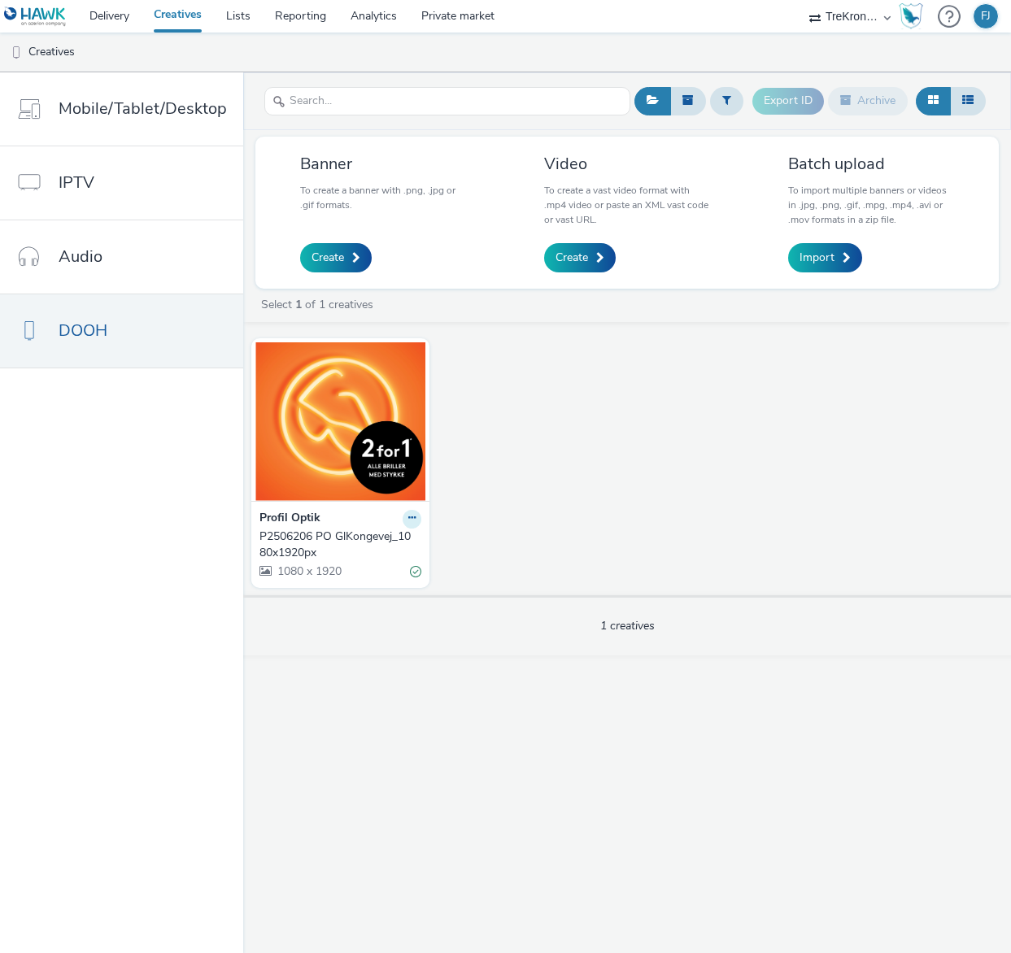
click at [408, 521] on icon at bounding box center [411, 518] width 7 height 10
click at [385, 578] on link "Duplicate" at bounding box center [360, 580] width 122 height 33
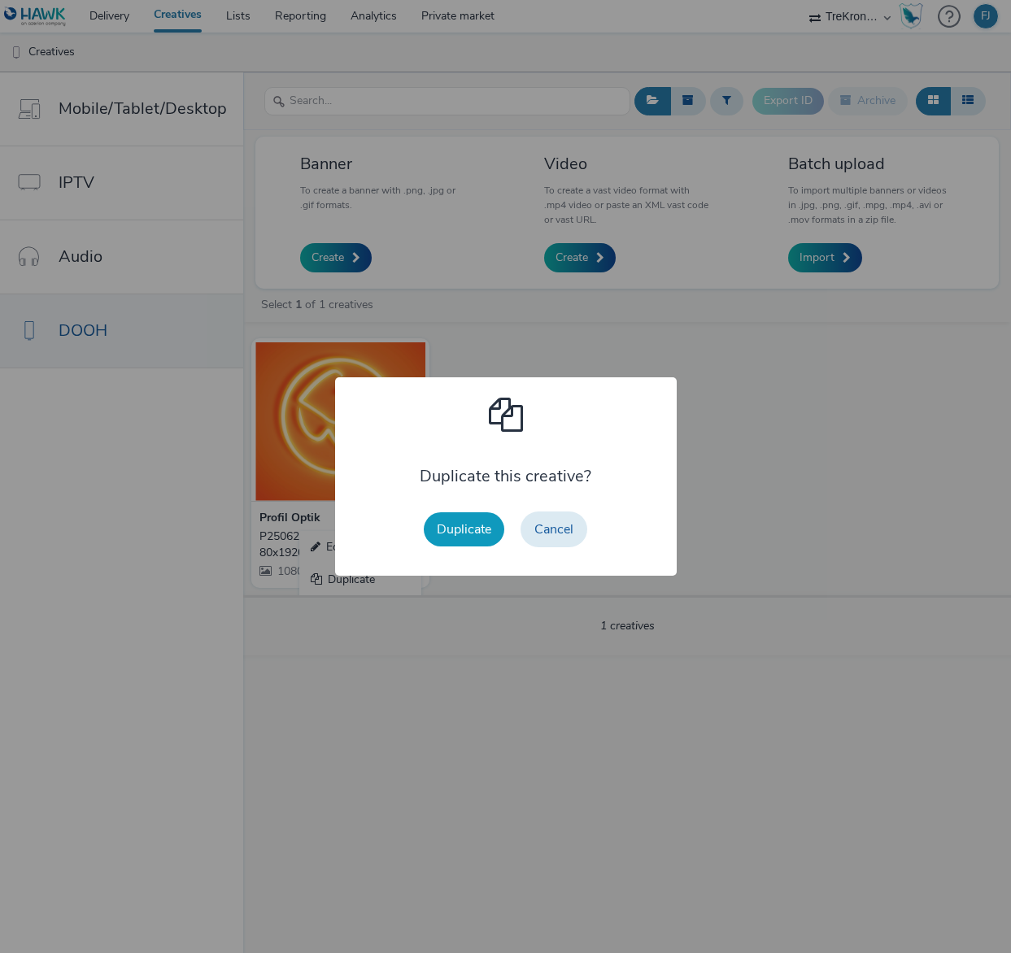
click at [472, 543] on button "Duplicate" at bounding box center [464, 529] width 81 height 34
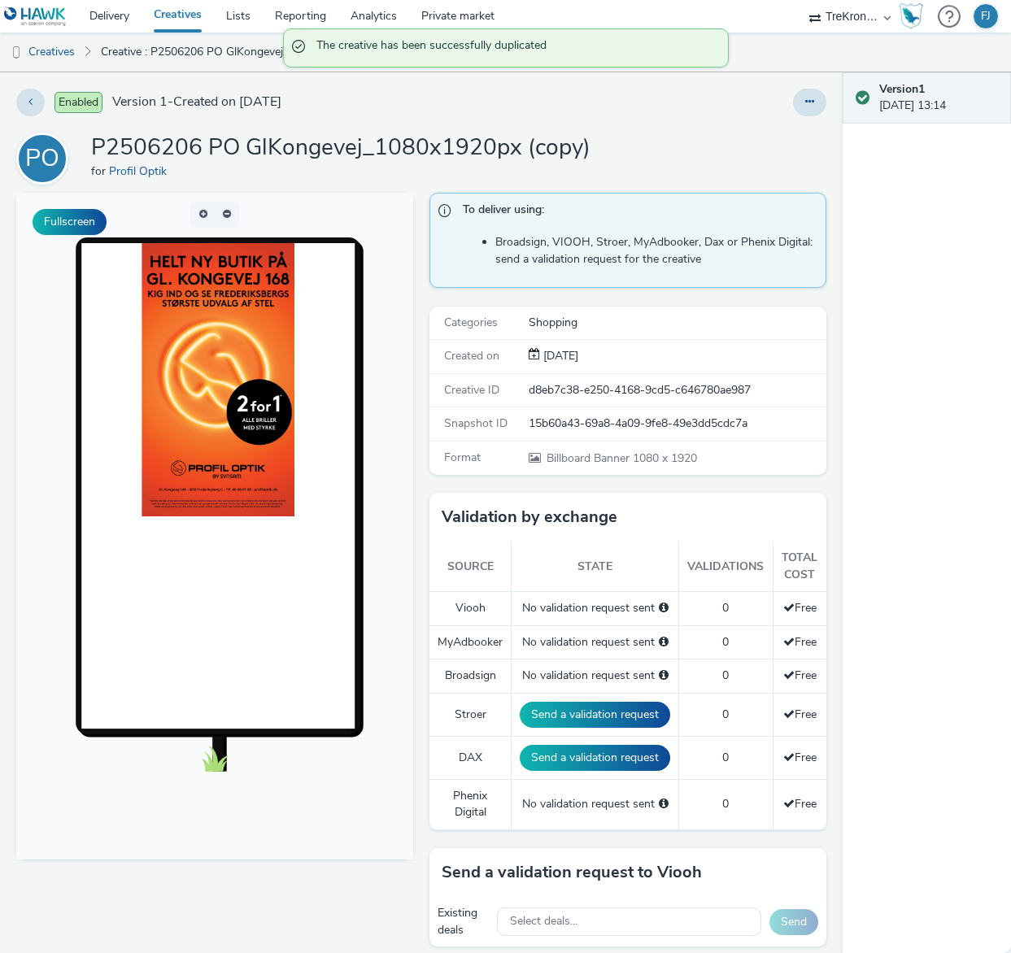
click at [234, 378] on img at bounding box center [218, 379] width 153 height 273
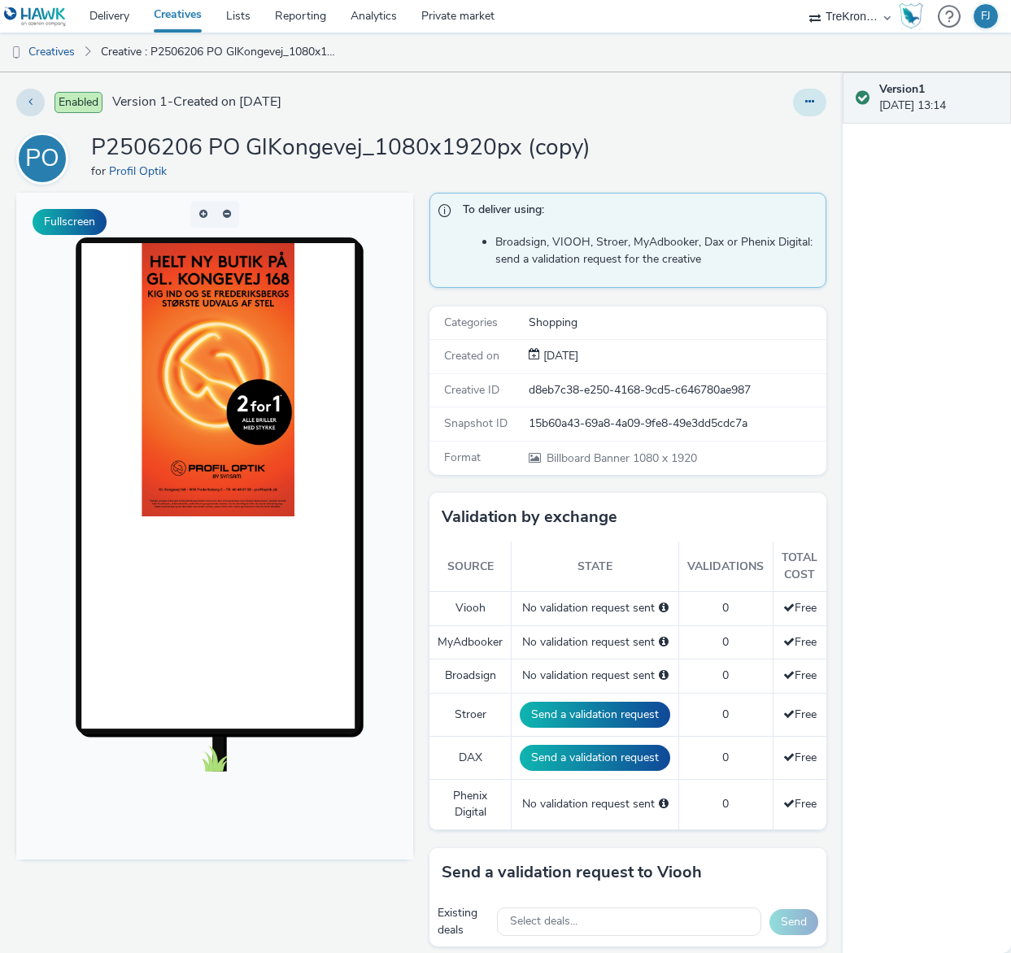
click at [809, 107] on icon at bounding box center [809, 101] width 9 height 11
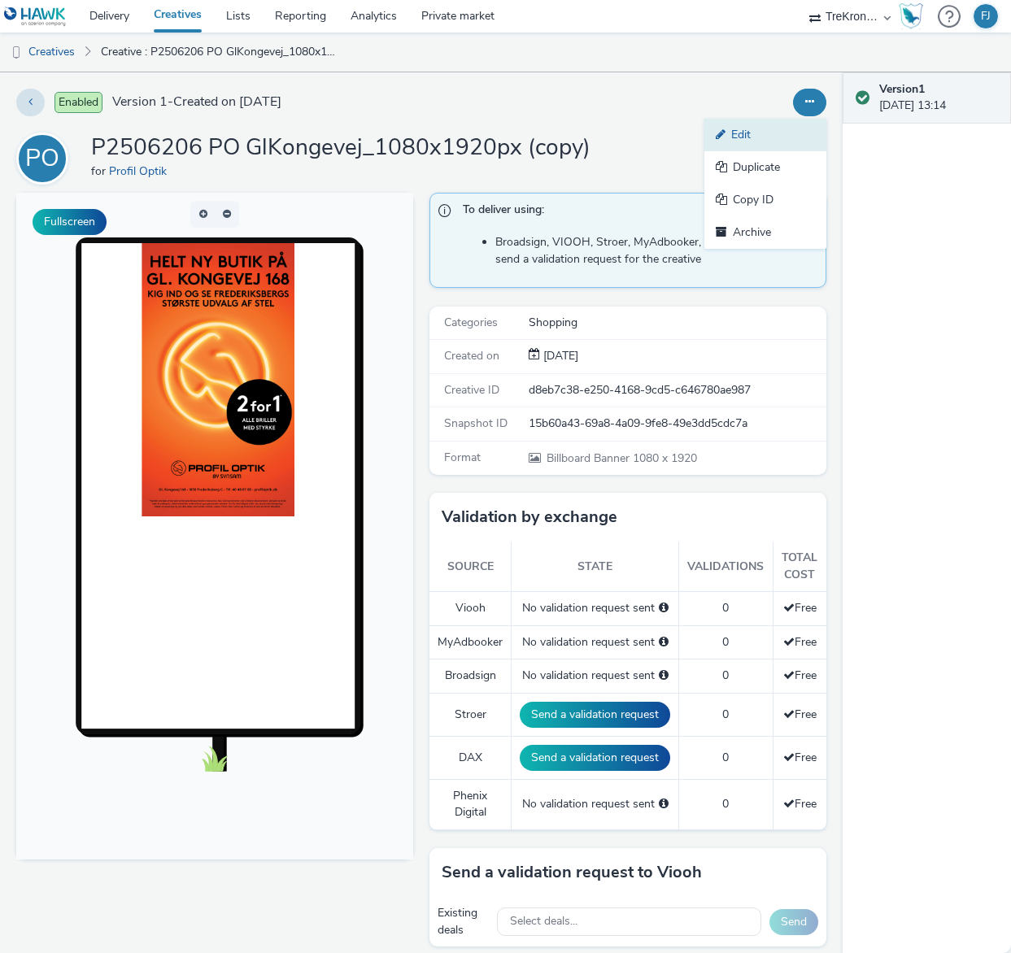
click at [765, 133] on link "Edit" at bounding box center [765, 135] width 122 height 33
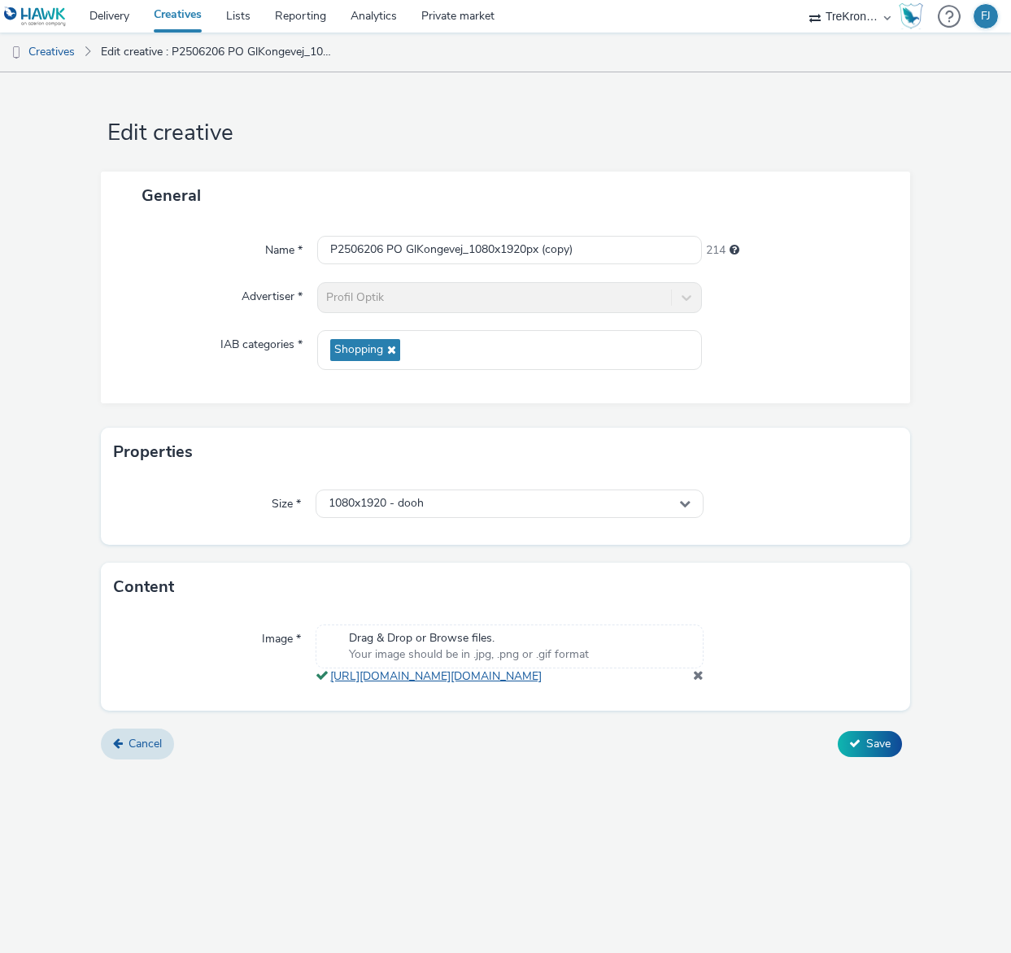
click at [529, 684] on link "[URL][DOMAIN_NAME][DOMAIN_NAME]" at bounding box center [439, 676] width 218 height 15
click at [699, 682] on span at bounding box center [698, 675] width 11 height 13
click at [851, 755] on icon at bounding box center [854, 749] width 11 height 11
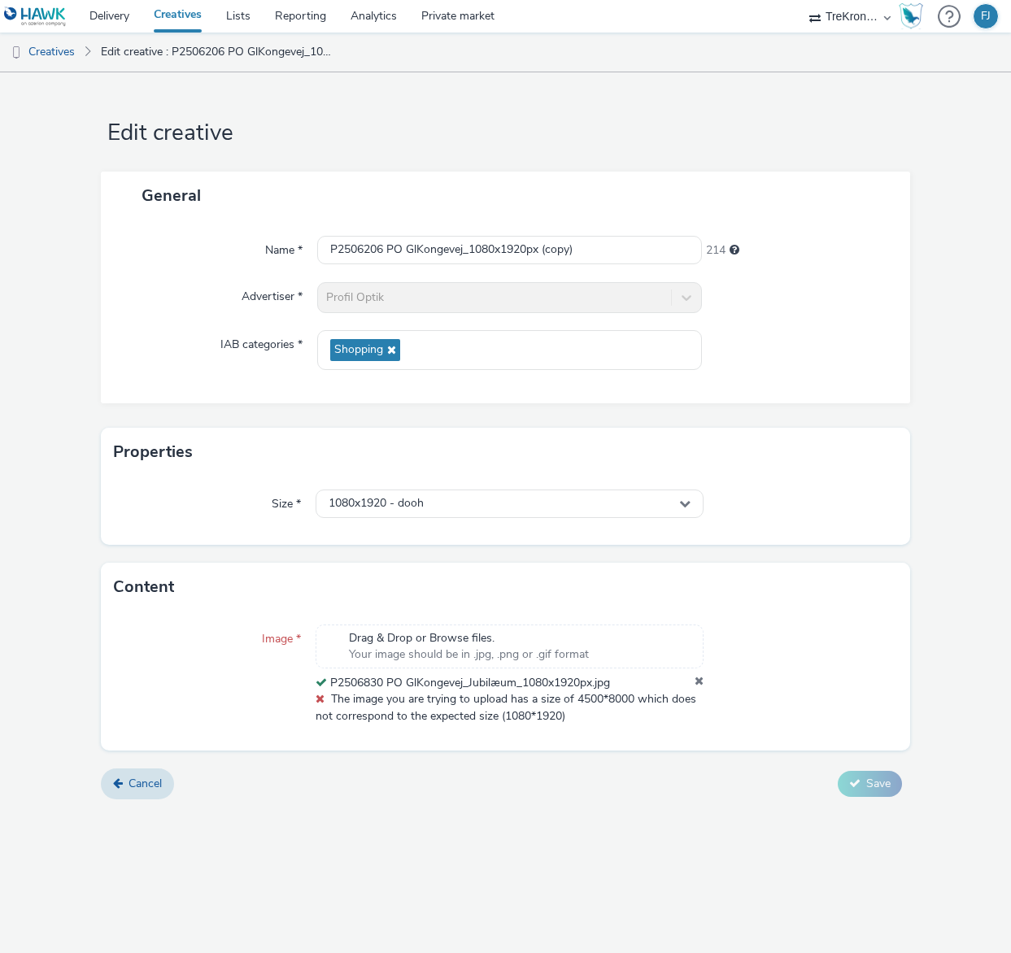
click at [695, 682] on icon at bounding box center [699, 683] width 9 height 16
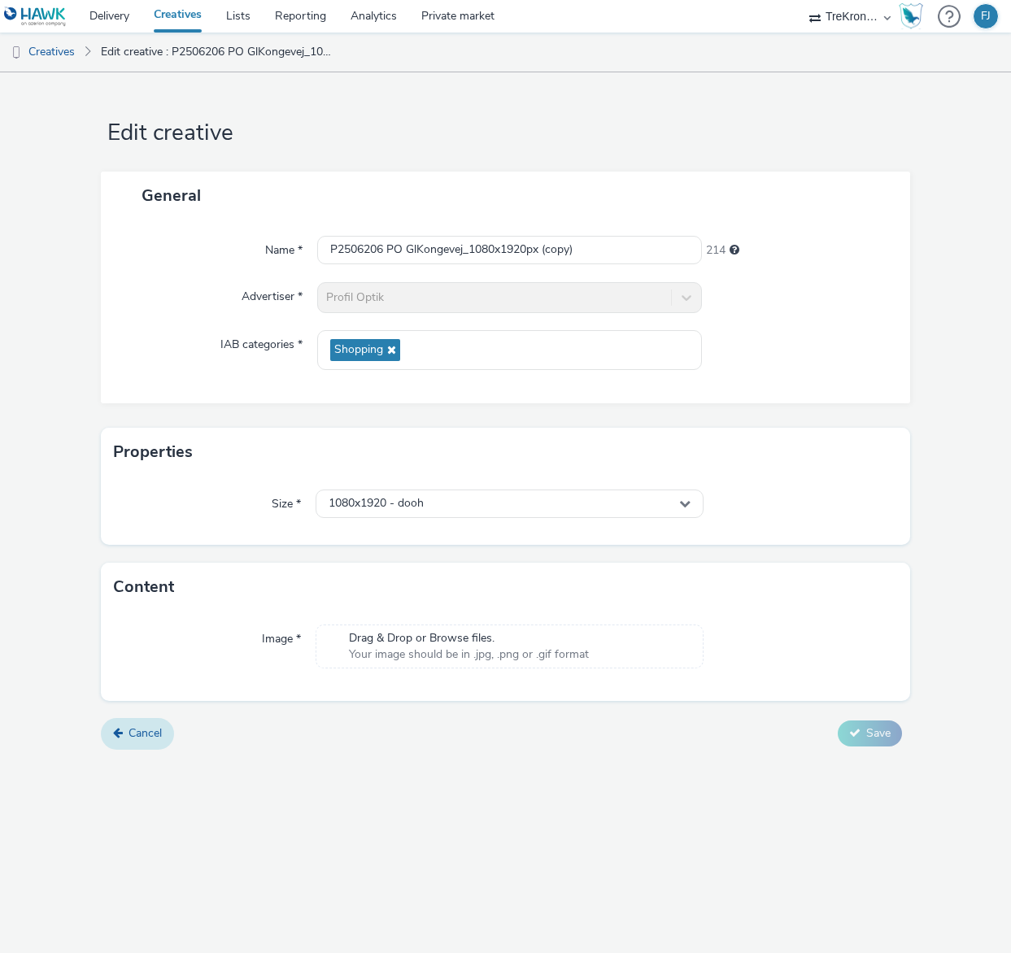
click at [152, 743] on link "Cancel" at bounding box center [137, 733] width 73 height 31
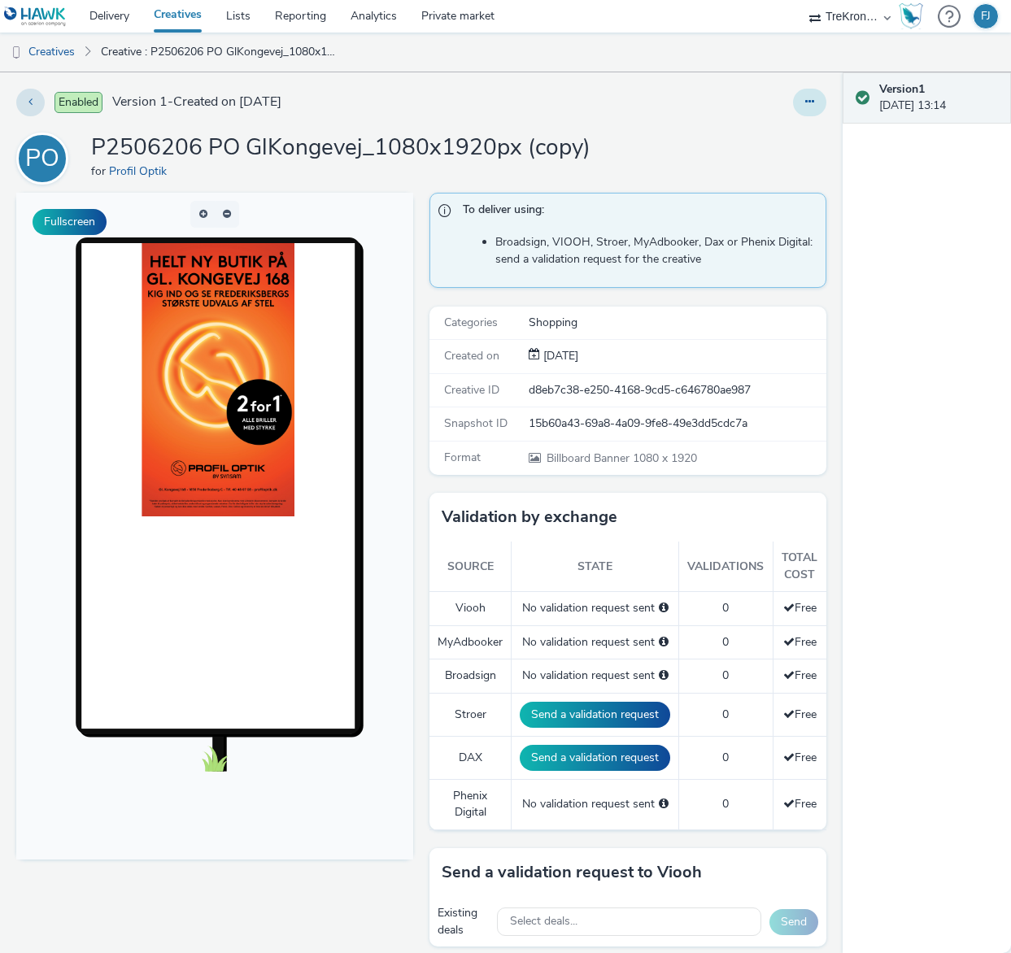
click at [800, 98] on button at bounding box center [809, 103] width 33 height 28
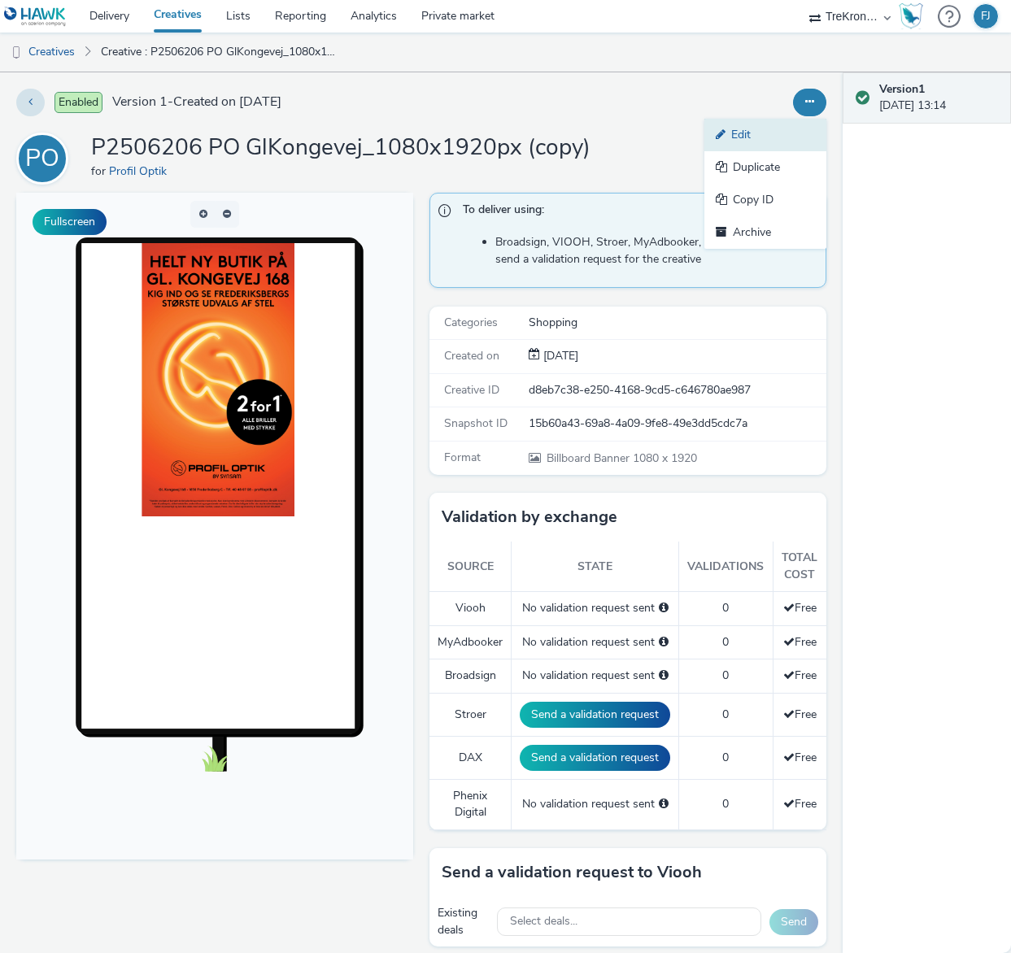
click at [758, 142] on link "Edit" at bounding box center [765, 135] width 122 height 33
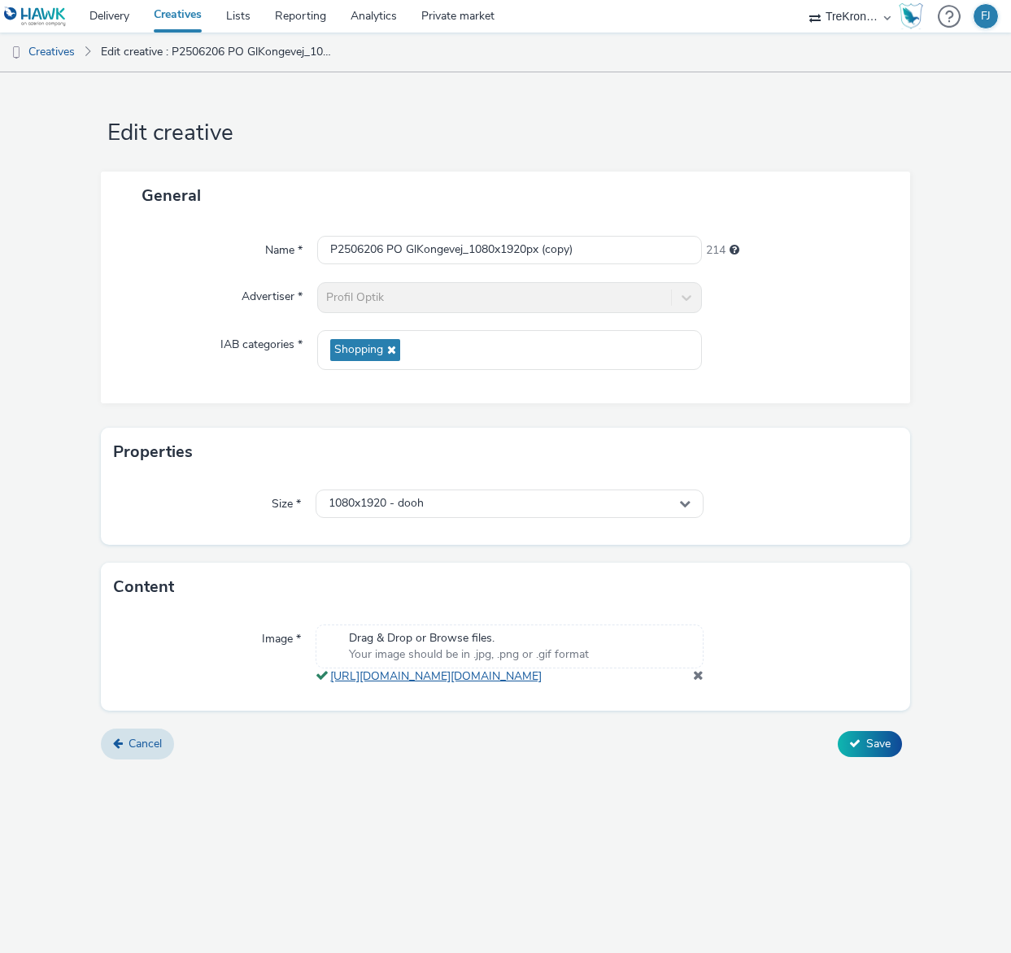
drag, startPoint x: 432, startPoint y: 737, endPoint x: 333, endPoint y: 677, distance: 115.6
click at [333, 677] on div "Image * Drag & Drop or Browse files. Your image should be in .jpg, .png or .gif…" at bounding box center [505, 661] width 808 height 99
copy link "[URL][DOMAIN_NAME][DOMAIN_NAME]"
click at [152, 751] on span "Cancel" at bounding box center [145, 743] width 33 height 15
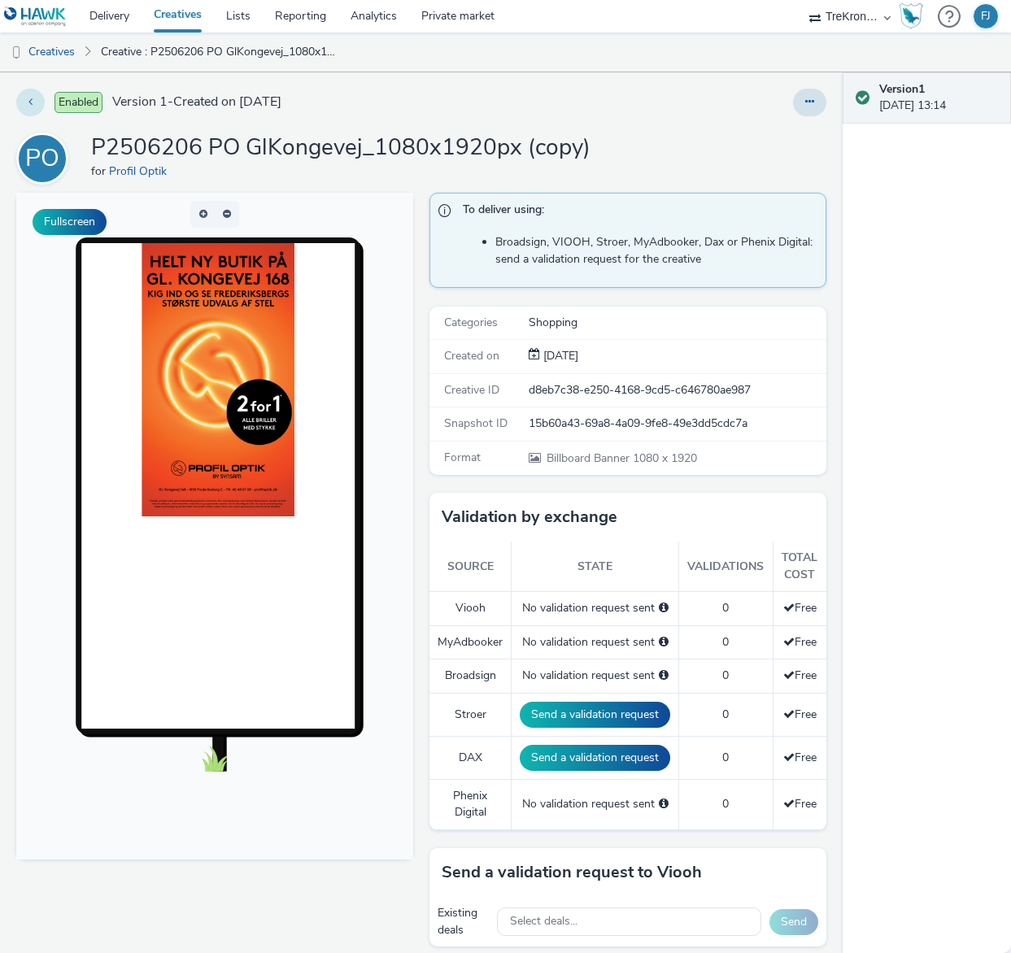
click at [24, 97] on button at bounding box center [30, 103] width 28 height 28
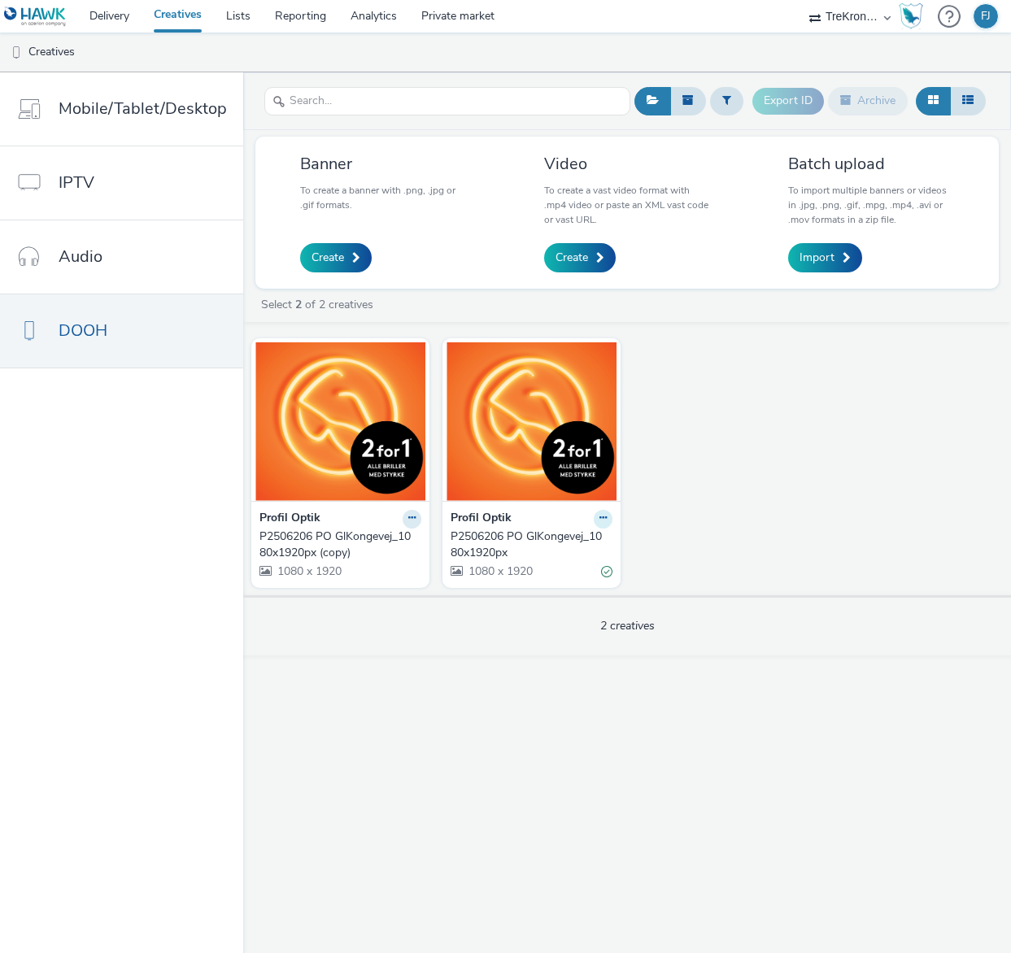
click at [416, 516] on icon at bounding box center [411, 518] width 7 height 10
click at [455, 358] on span at bounding box center [461, 358] width 13 height 13
checkbox input "true"
click at [835, 259] on link "Import" at bounding box center [825, 257] width 74 height 29
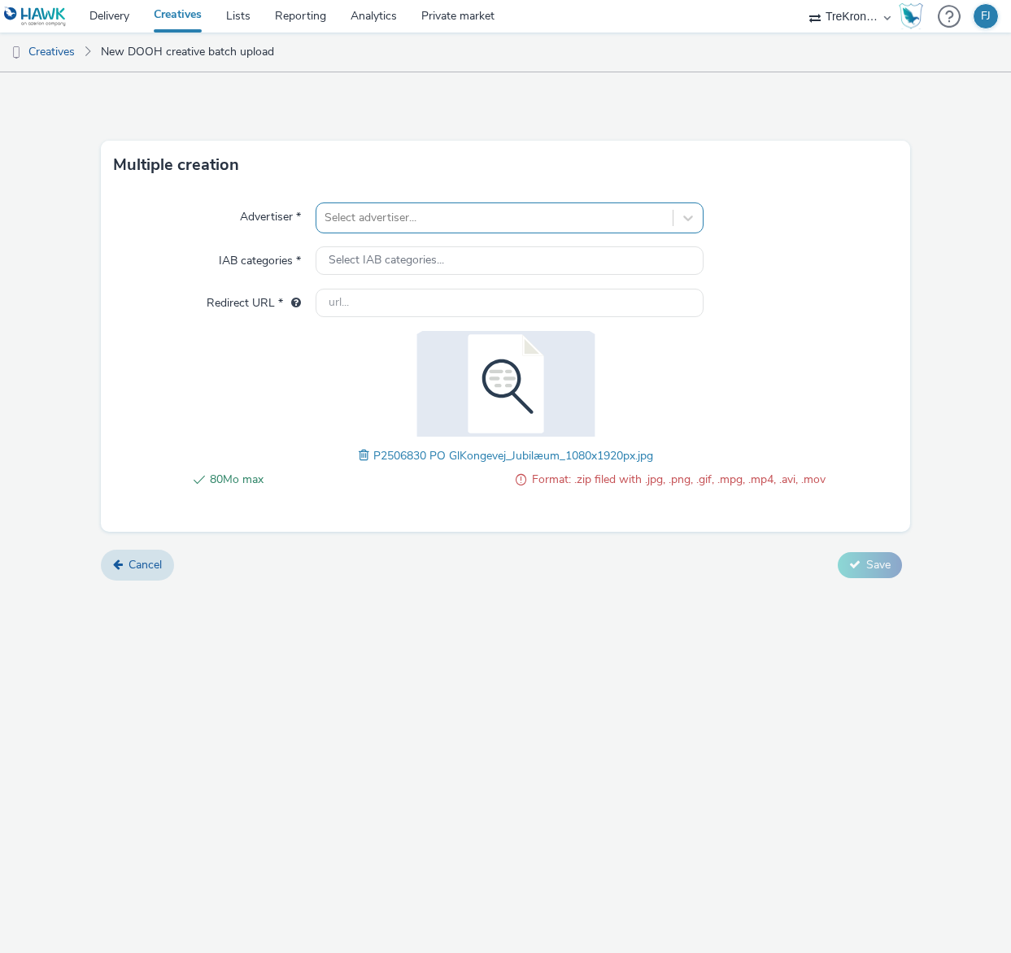
click at [499, 227] on div at bounding box center [494, 218] width 339 height 20
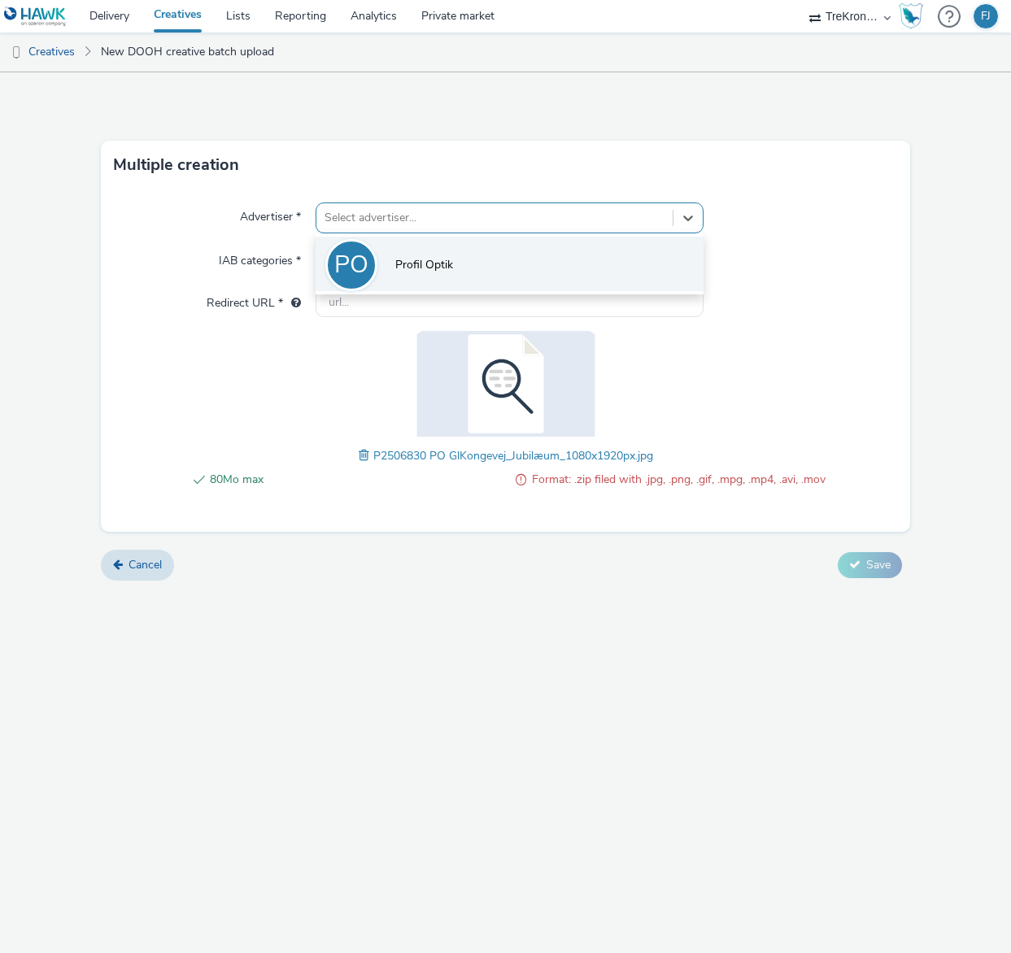
click at [480, 260] on li "PO Profil Optik" at bounding box center [509, 264] width 387 height 54
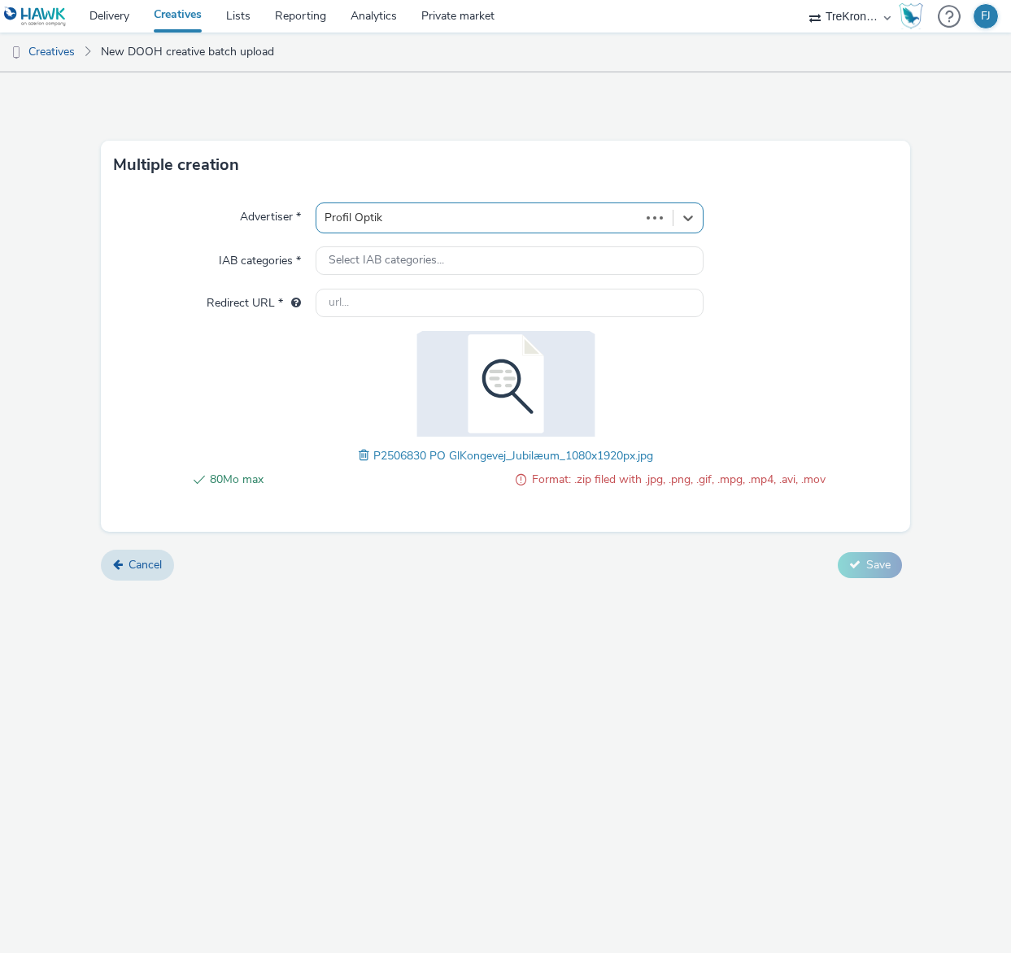
type input "[URL][DOMAIN_NAME]"
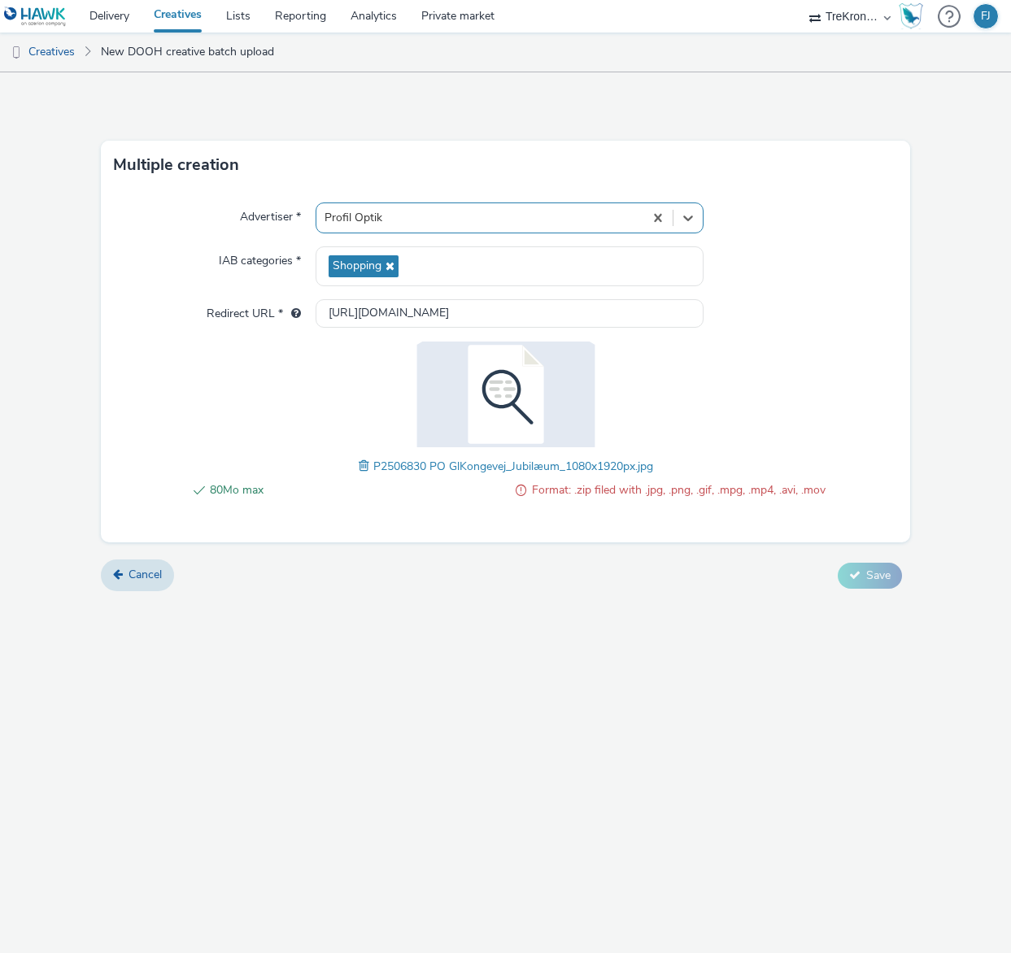
click at [711, 568] on div "Cancel Save" at bounding box center [505, 575] width 808 height 29
click at [699, 491] on span "Format: .zip filed with .jpg, .png, .gif, .mpg, .mp4, .avi, .mov" at bounding box center [679, 491] width 294 height 20
click at [238, 496] on span "80Mo max" at bounding box center [357, 491] width 294 height 20
click at [130, 573] on span "Cancel" at bounding box center [145, 574] width 33 height 15
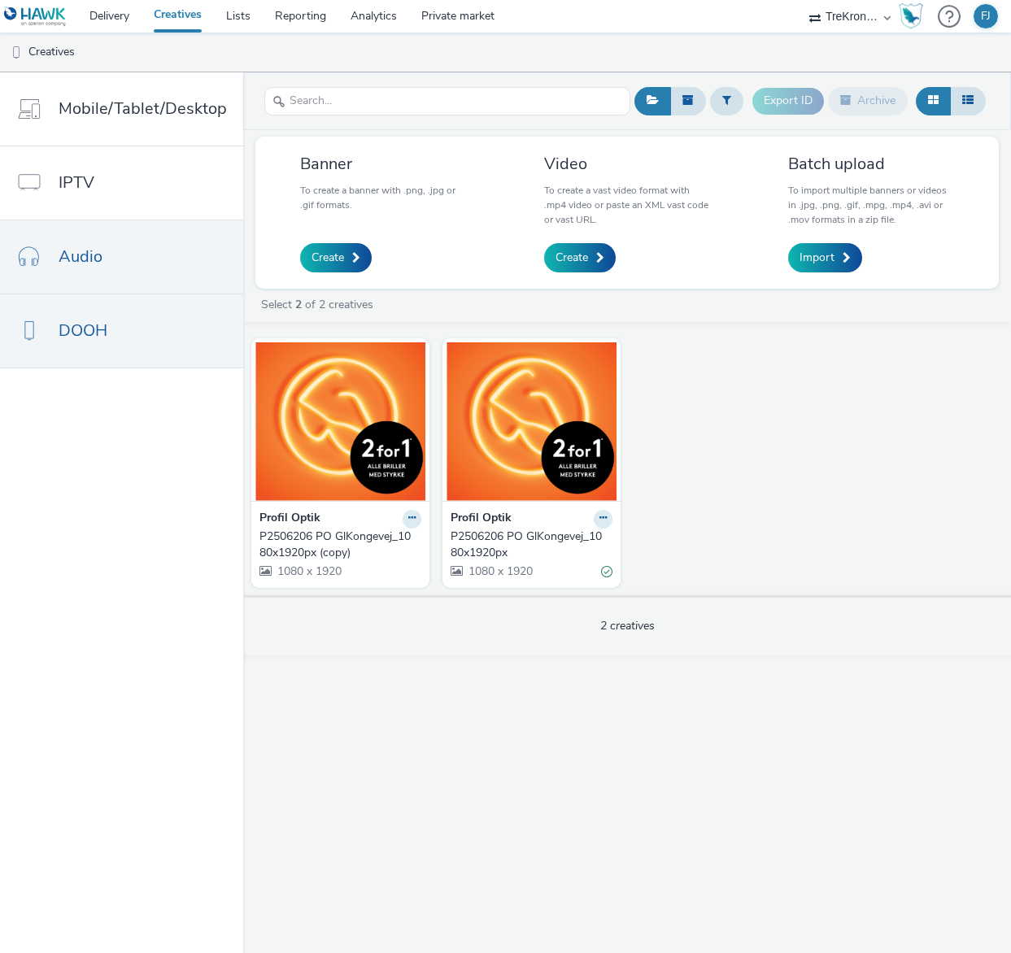
click at [160, 268] on link "Audio" at bounding box center [121, 256] width 243 height 73
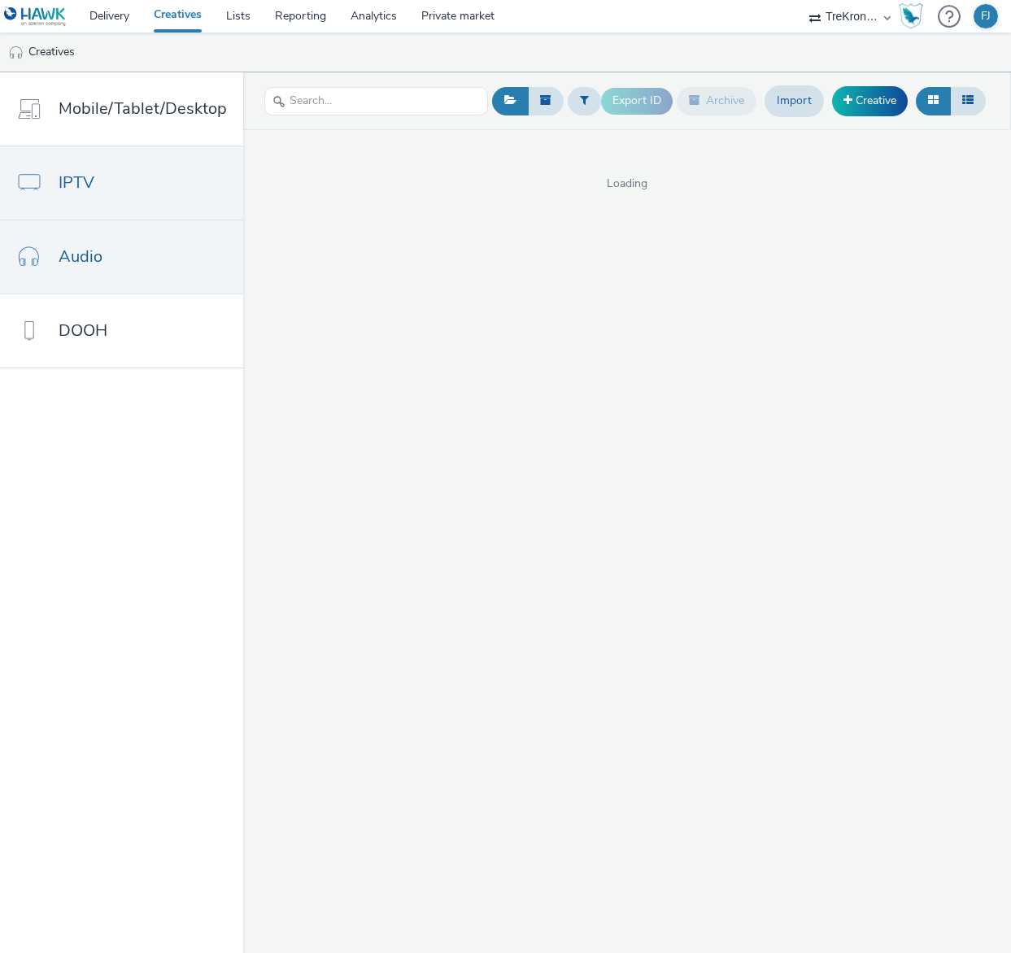
click at [146, 173] on link "IPTV" at bounding box center [121, 182] width 243 height 73
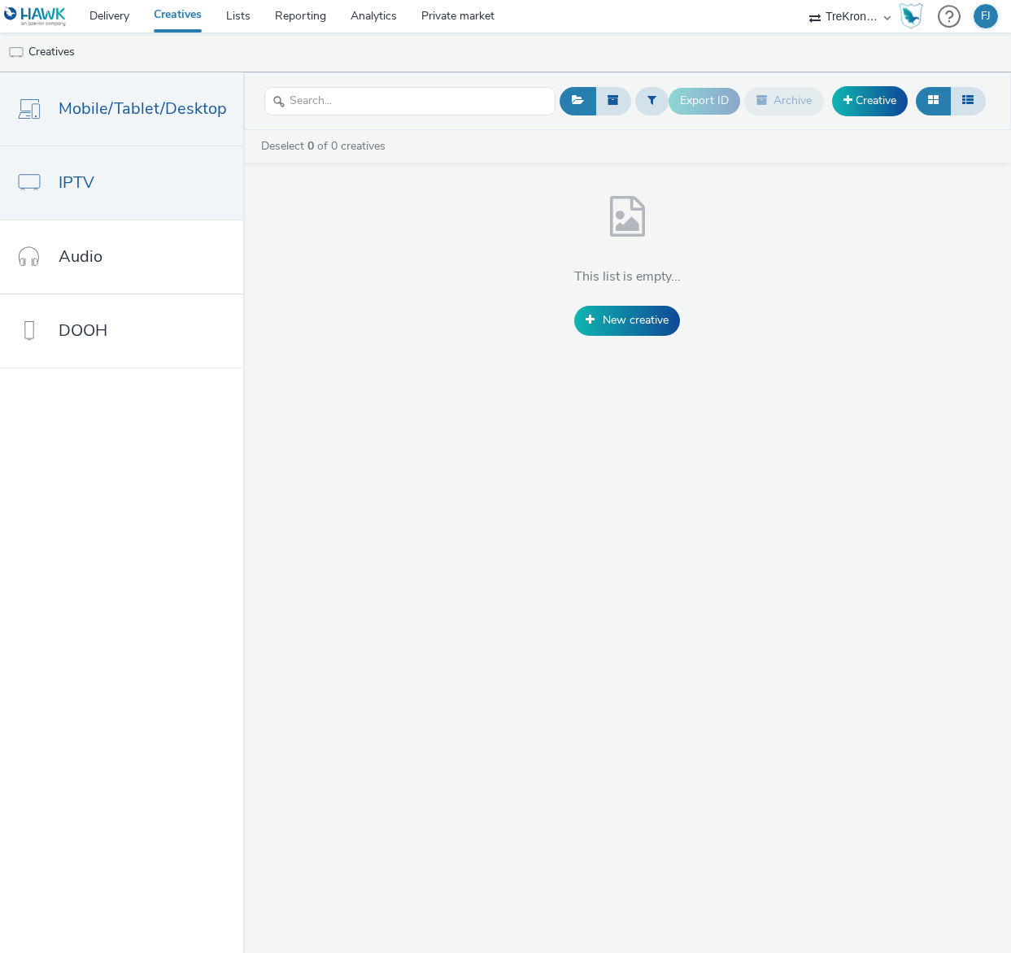
click at [139, 115] on span "Mobile/Tablet/Desktop" at bounding box center [143, 109] width 168 height 24
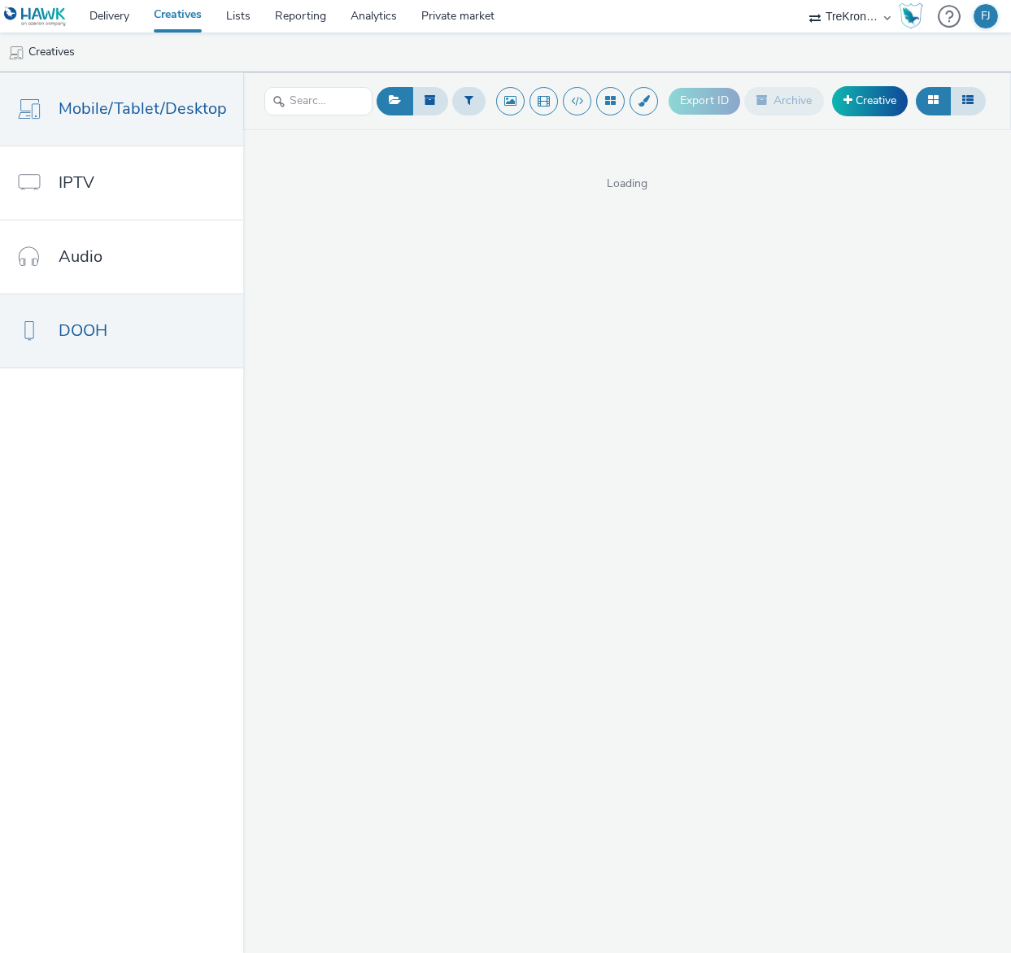
click at [122, 351] on link "DOOH" at bounding box center [121, 330] width 243 height 73
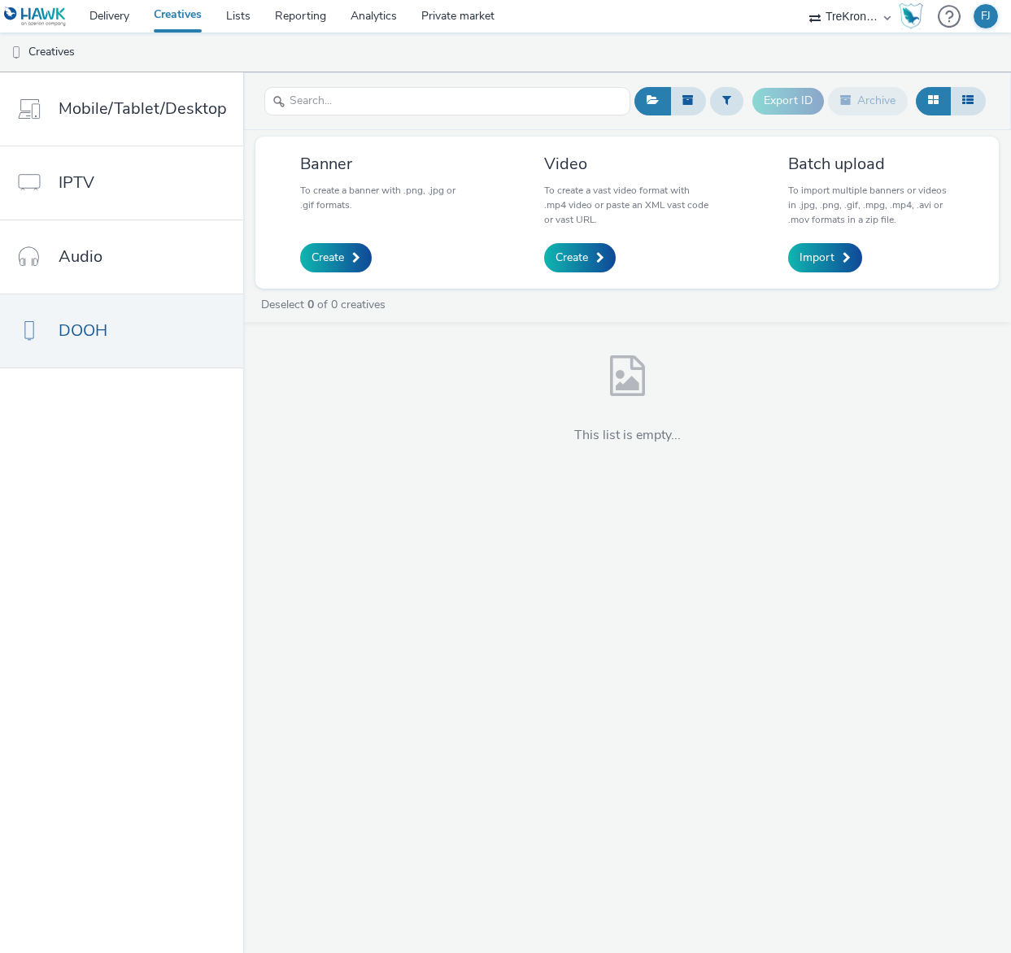
click at [612, 400] on div at bounding box center [627, 376] width 35 height 60
click at [155, 329] on link "DOOH" at bounding box center [121, 330] width 243 height 73
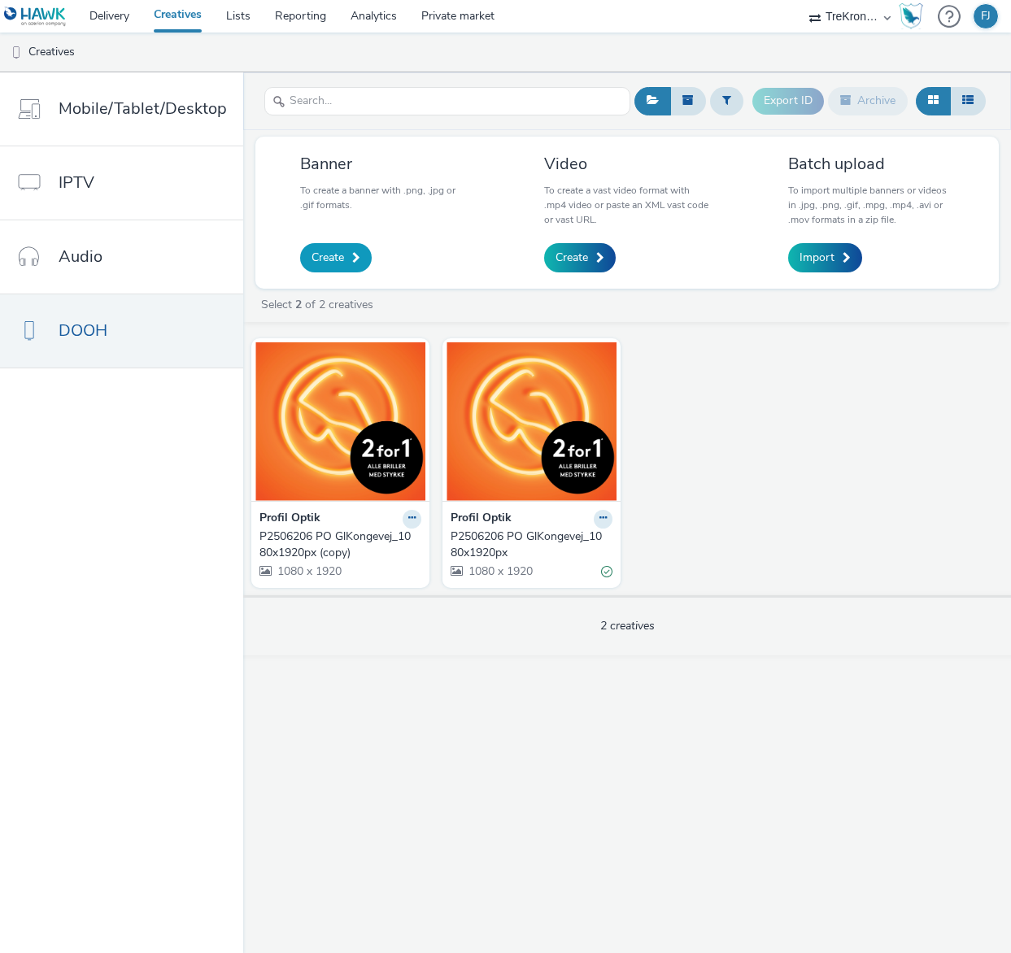
click at [322, 255] on span "Create" at bounding box center [327, 258] width 33 height 16
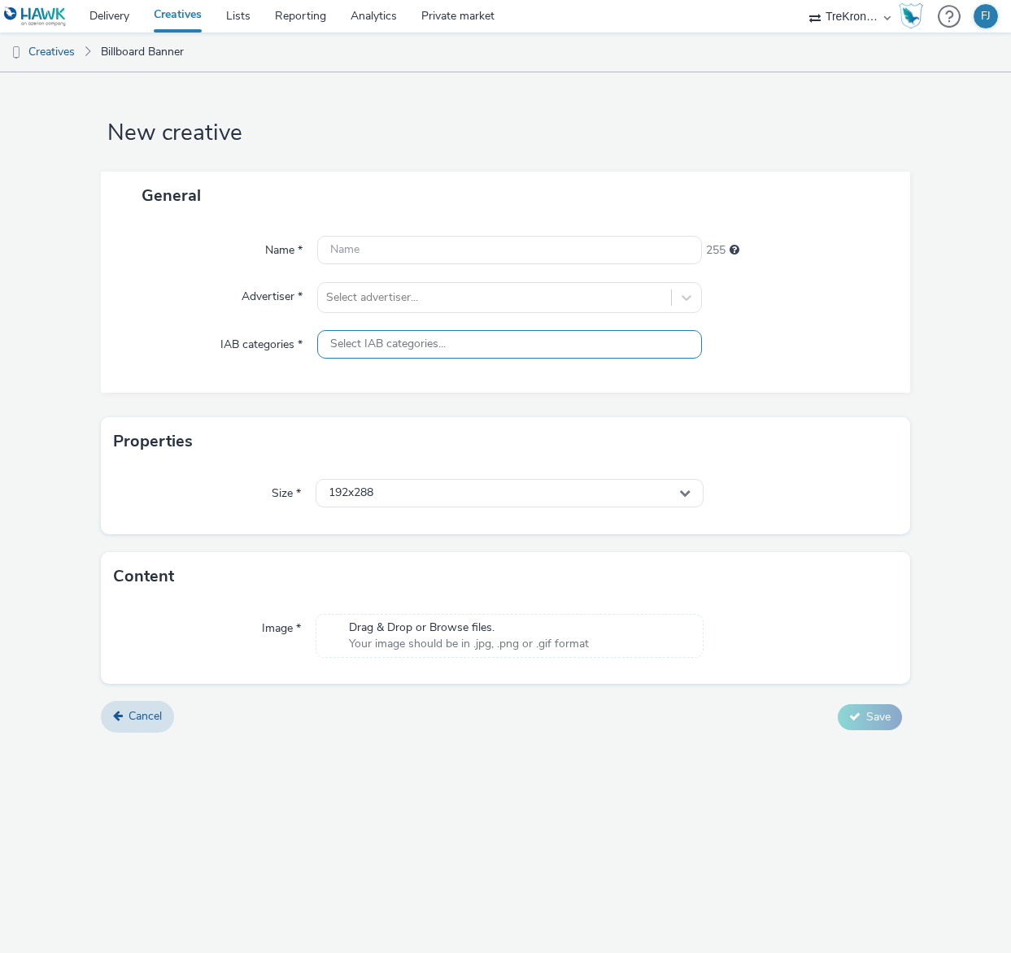
click at [440, 349] on span "Select IAB categories..." at bounding box center [387, 345] width 115 height 14
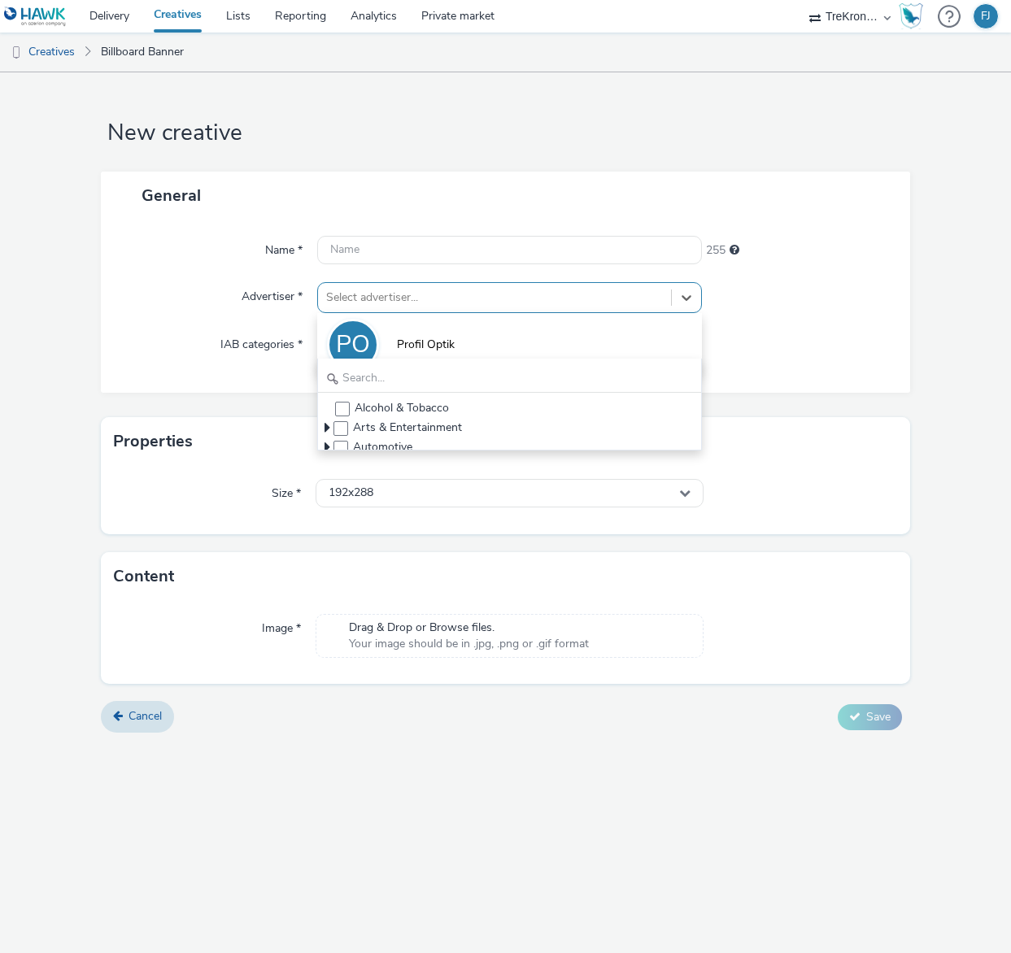
click at [438, 298] on div at bounding box center [494, 298] width 336 height 20
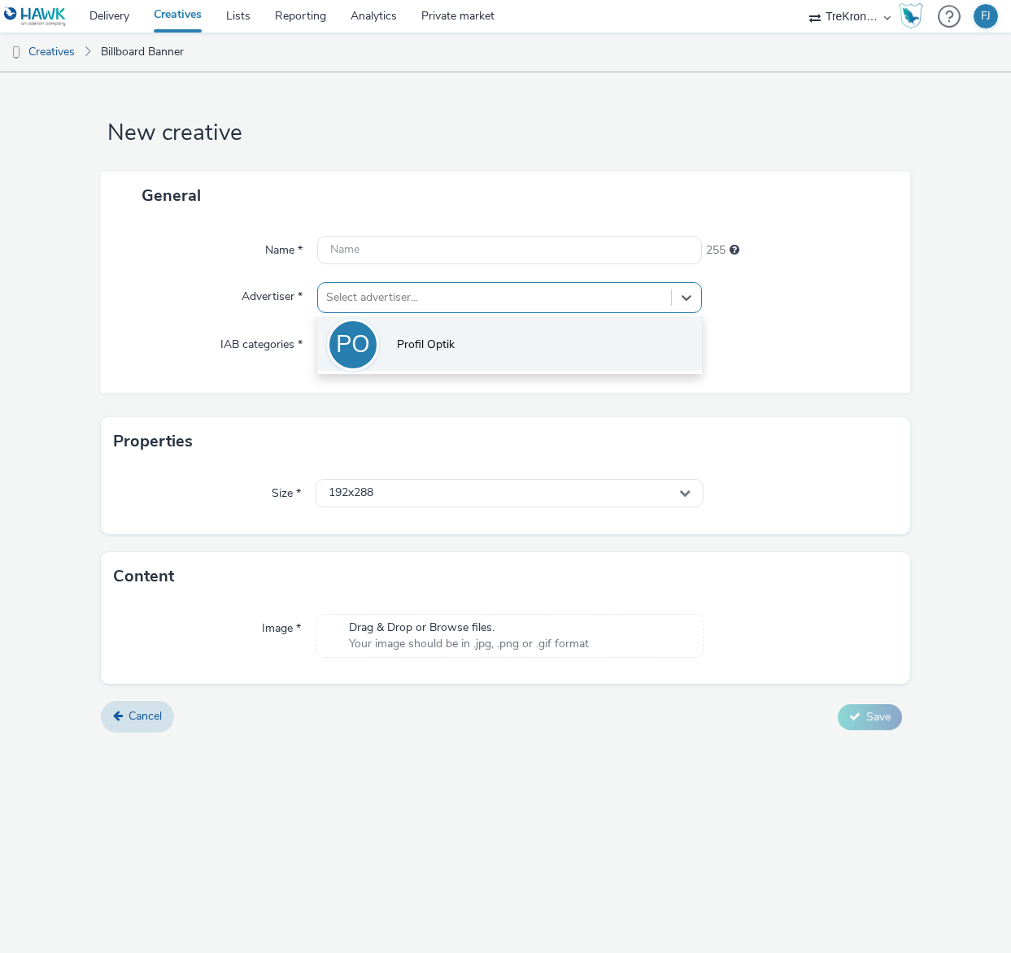
click at [424, 333] on li "PO Profil Optik" at bounding box center [509, 343] width 384 height 54
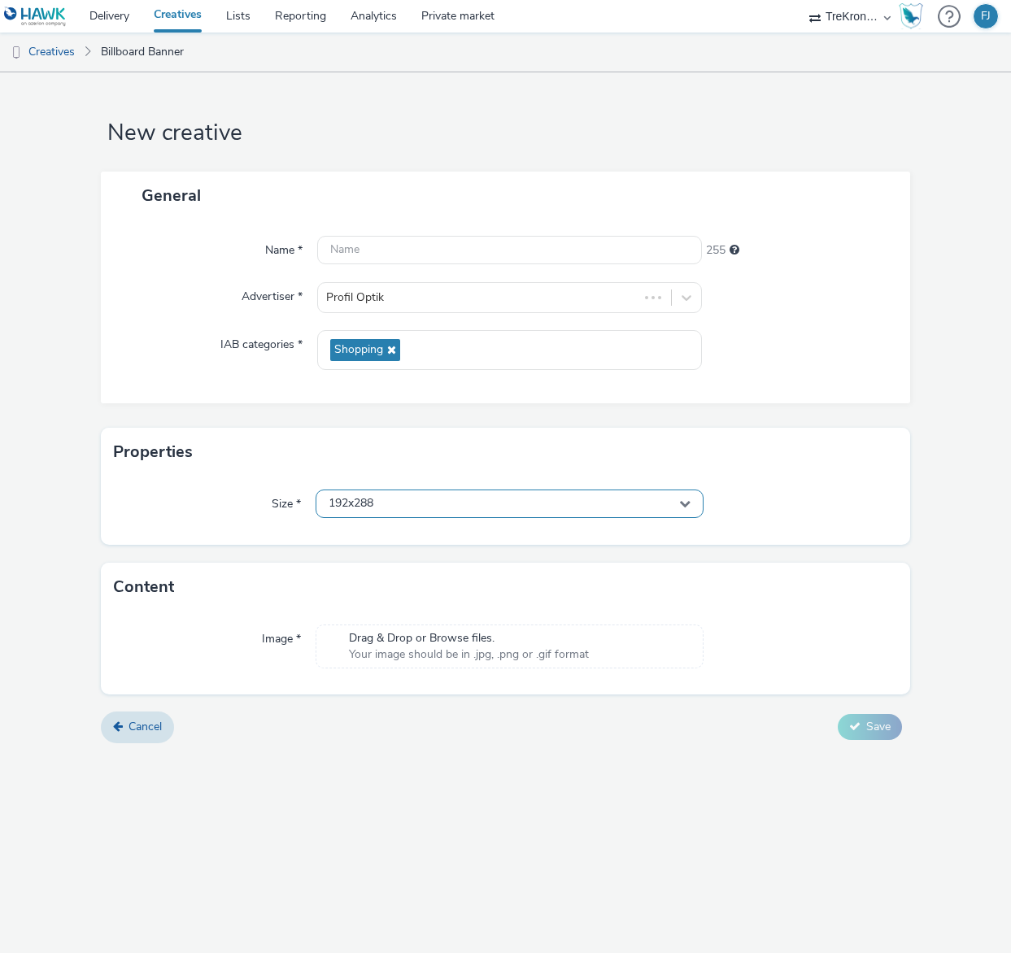
click at [418, 506] on div "192x288" at bounding box center [509, 504] width 387 height 28
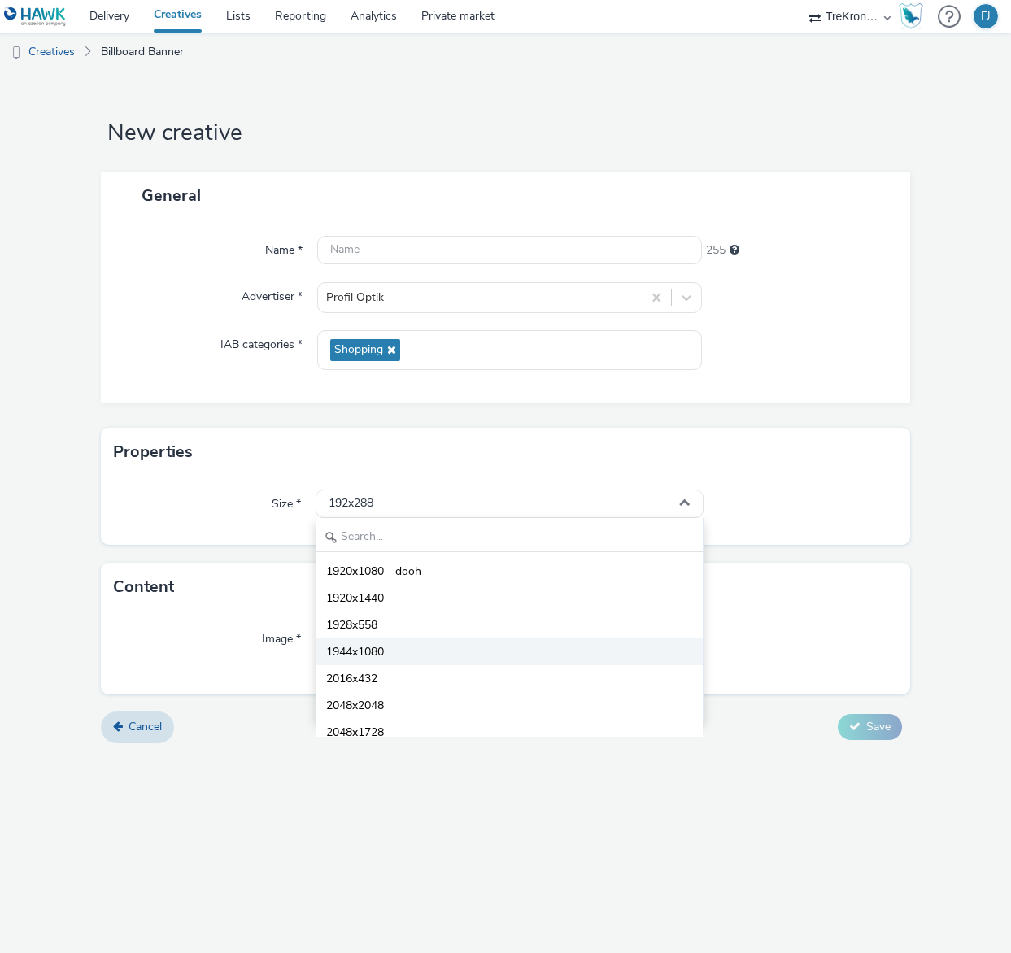
scroll to position [5286, 0]
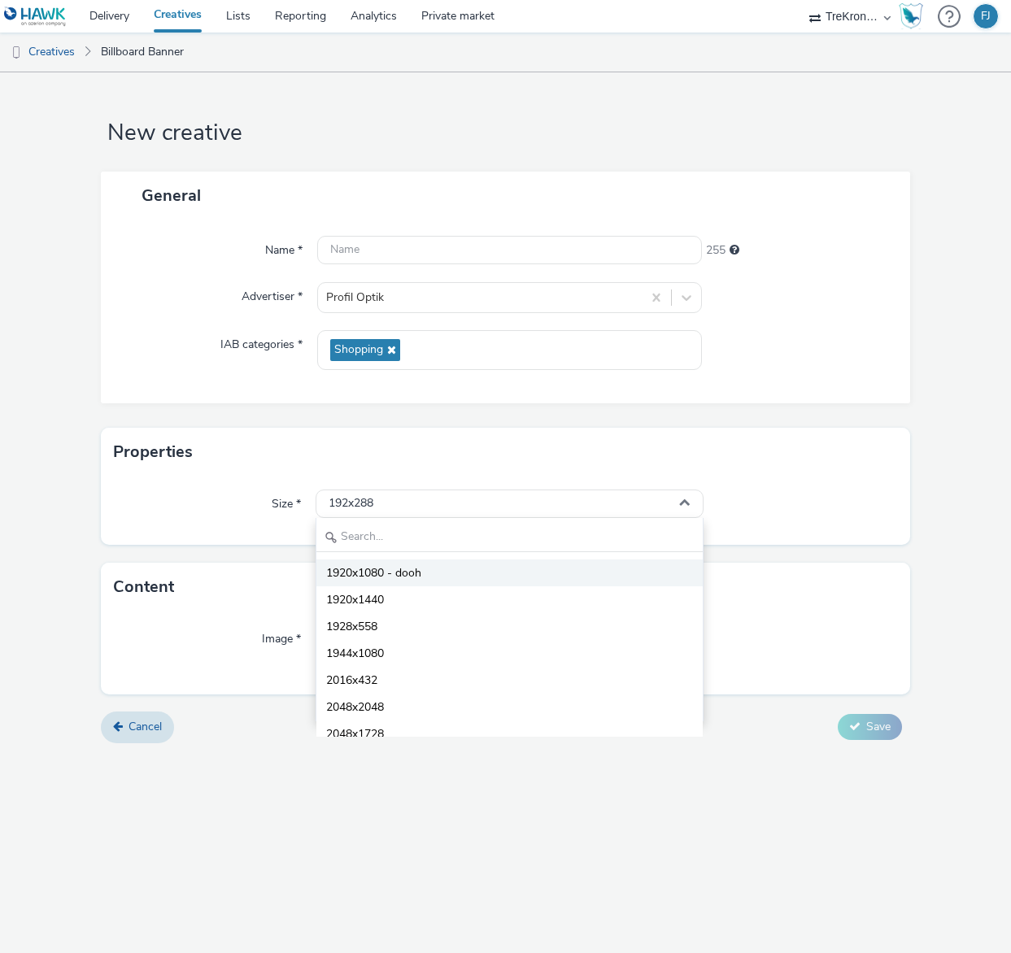
click at [430, 573] on li "1920x1080 - dooh" at bounding box center [509, 573] width 386 height 27
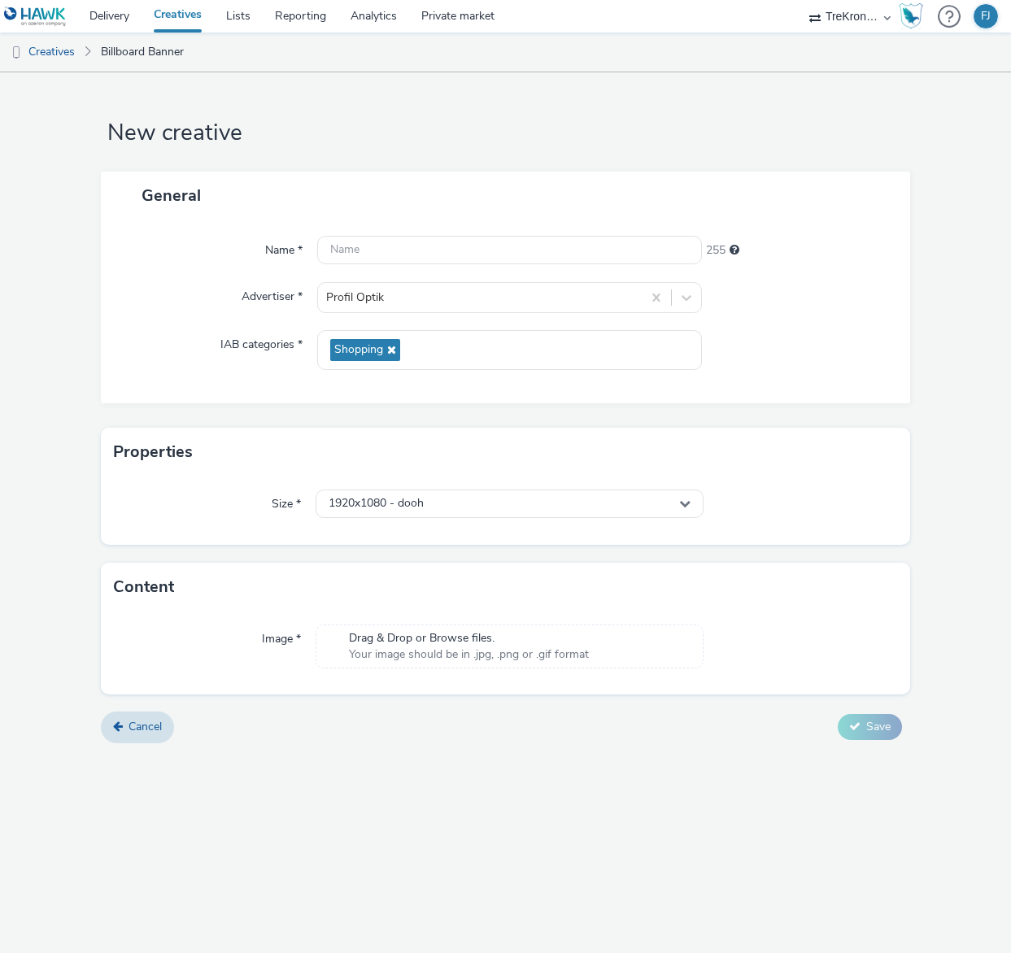
click at [529, 656] on span "Your image should be in .jpg, .png or .gif format" at bounding box center [469, 655] width 240 height 16
click at [126, 57] on link "Billboard Banner" at bounding box center [142, 52] width 99 height 39
click at [171, 725] on link "Cancel" at bounding box center [137, 727] width 73 height 31
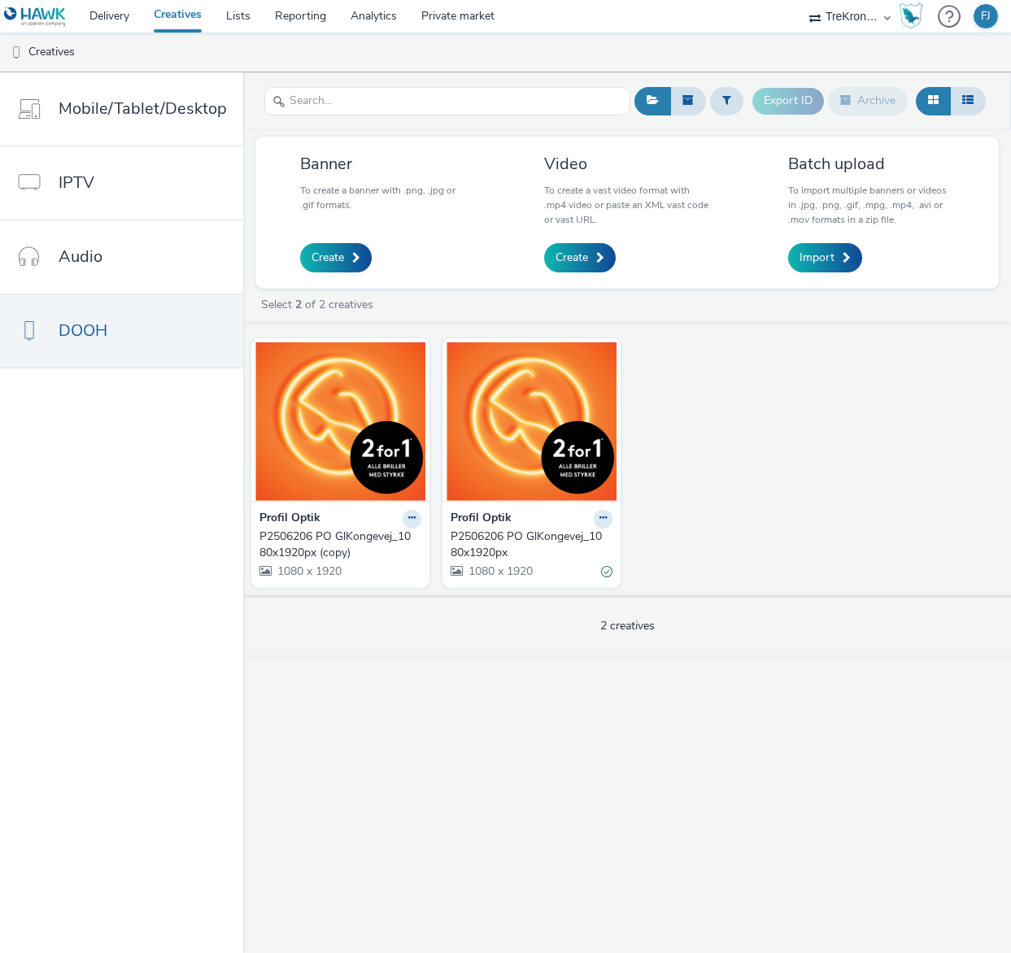
click at [62, 17] on img at bounding box center [35, 17] width 63 height 20
